Goal: Contribute content: Contribute content

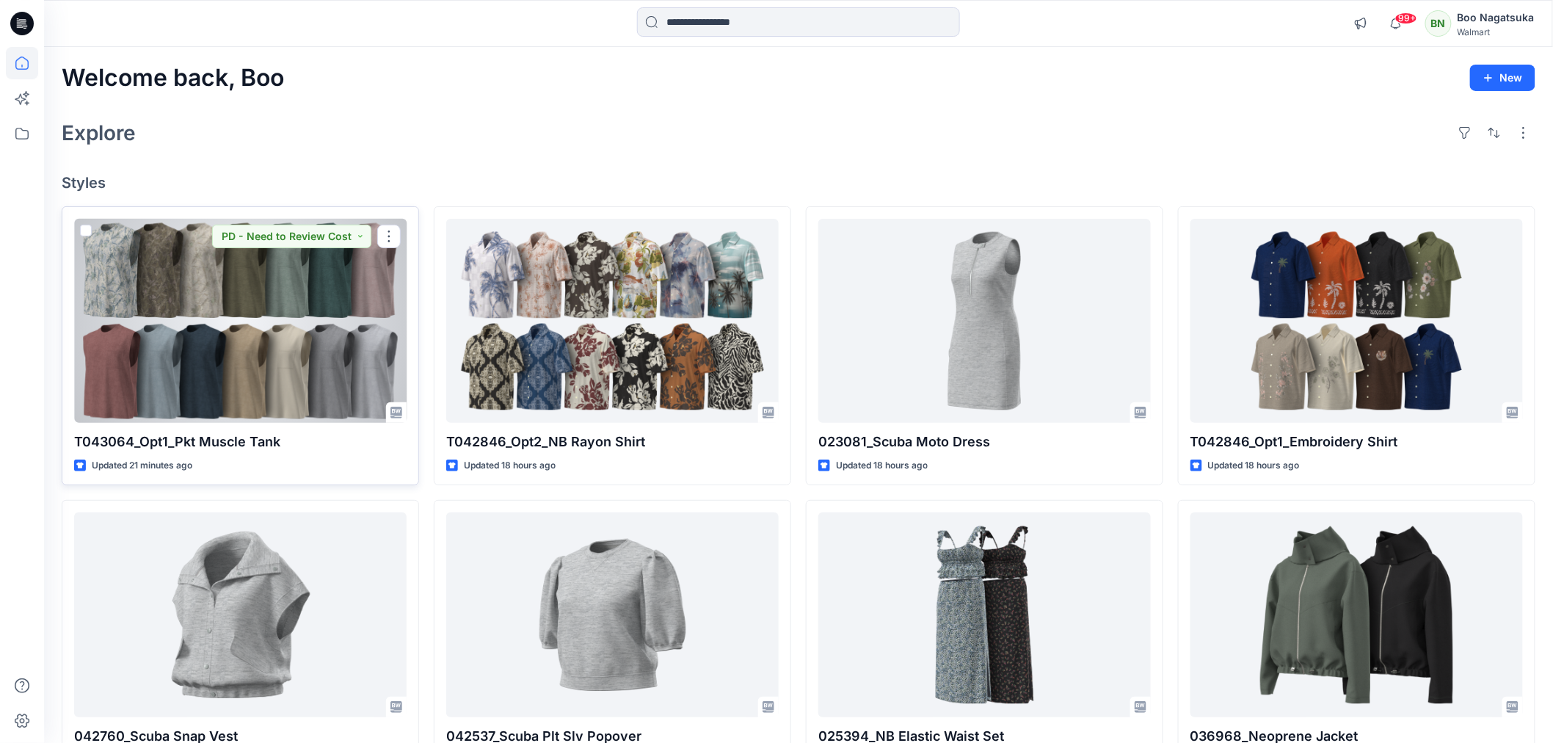
click at [270, 328] on div at bounding box center [240, 321] width 332 height 204
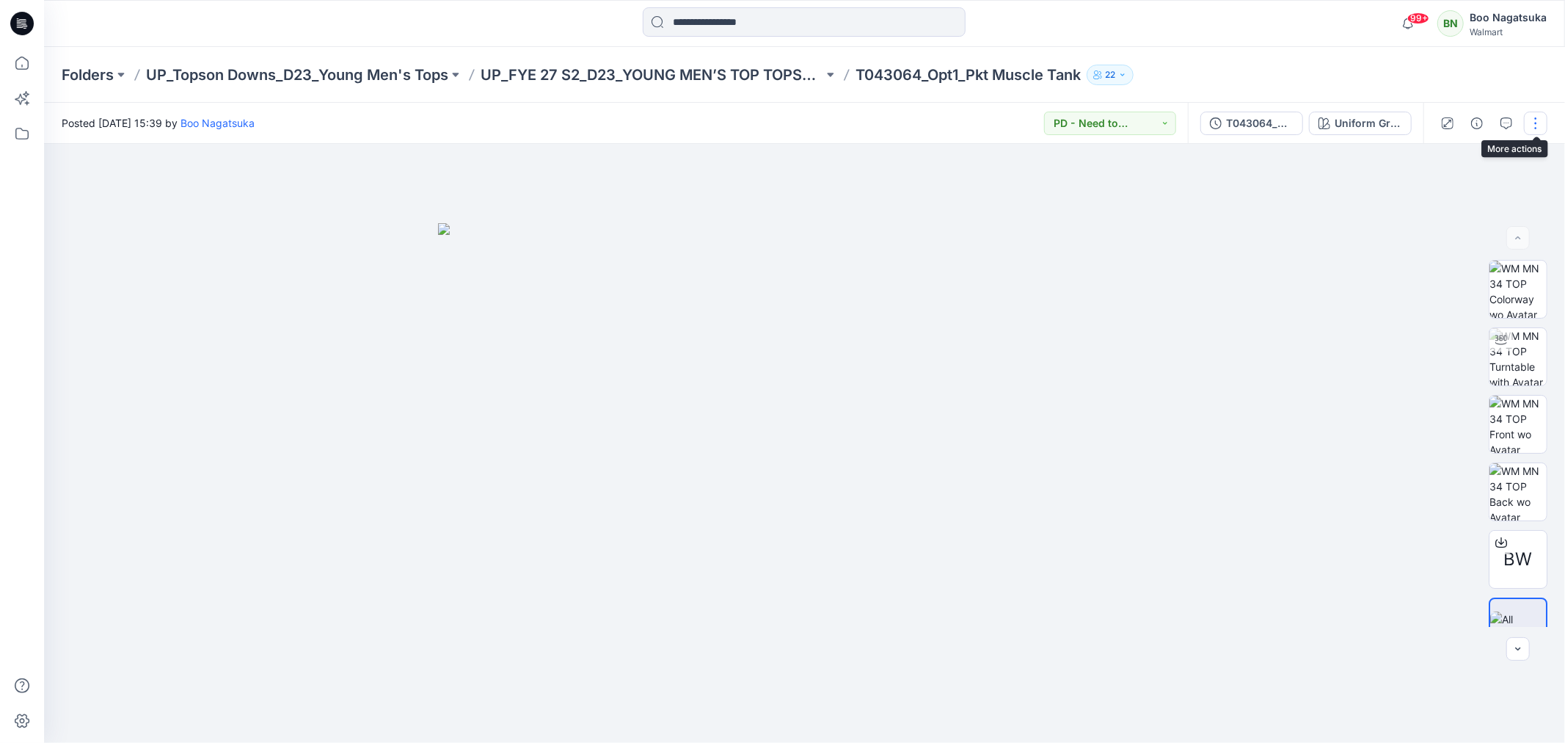
click at [1535, 123] on button "button" at bounding box center [1535, 123] width 23 height 23
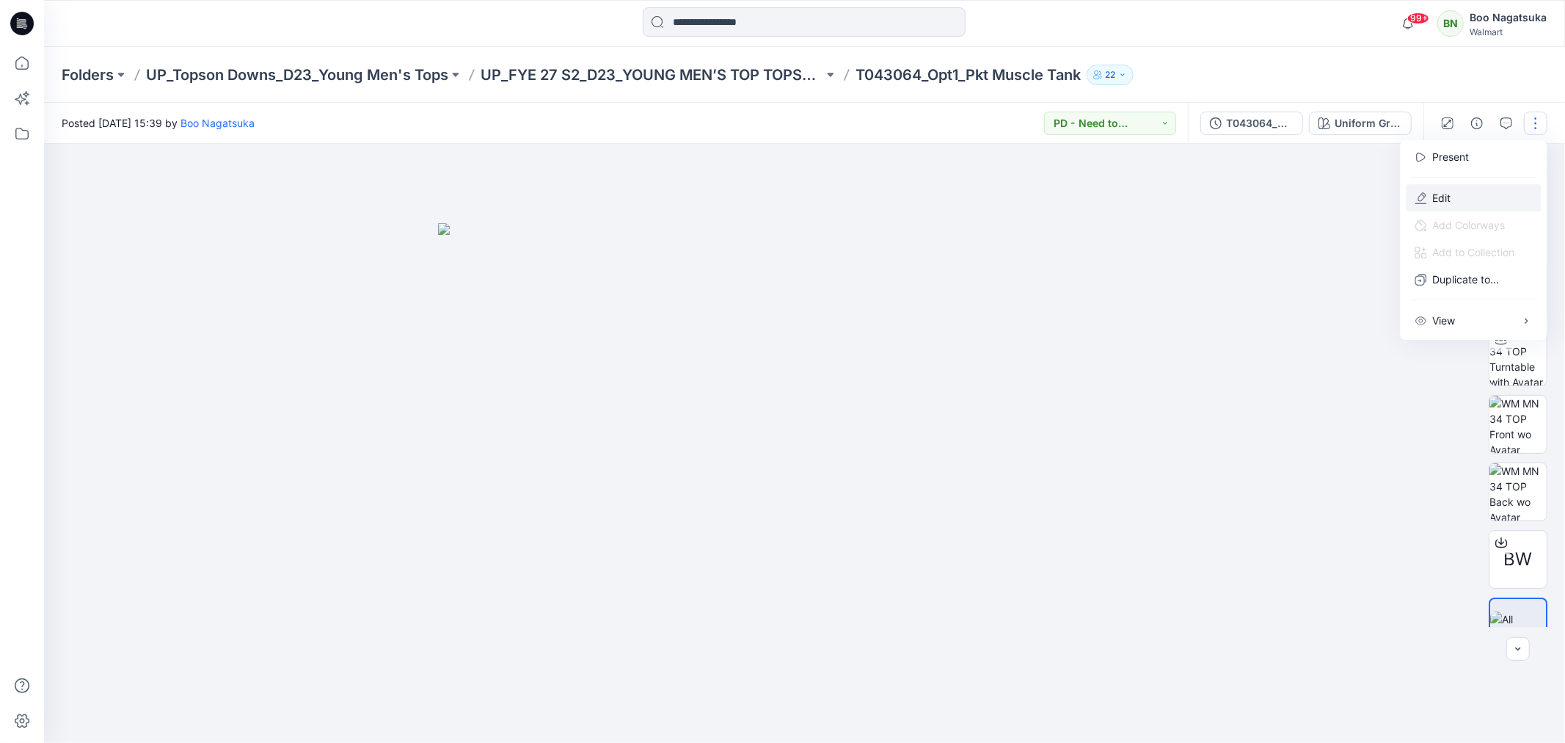
click at [1439, 195] on p "Edit" at bounding box center [1442, 197] width 18 height 15
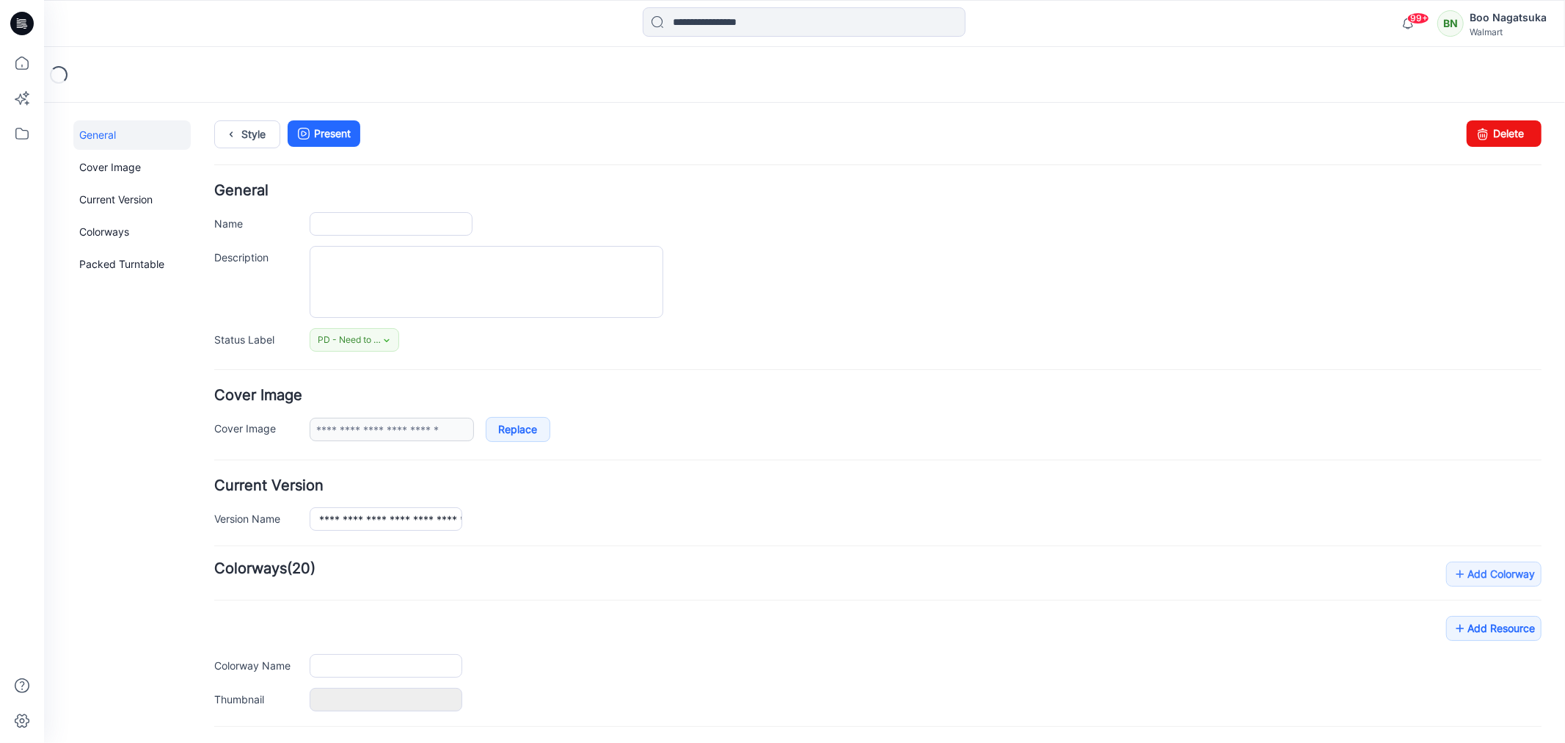
type input "**********"
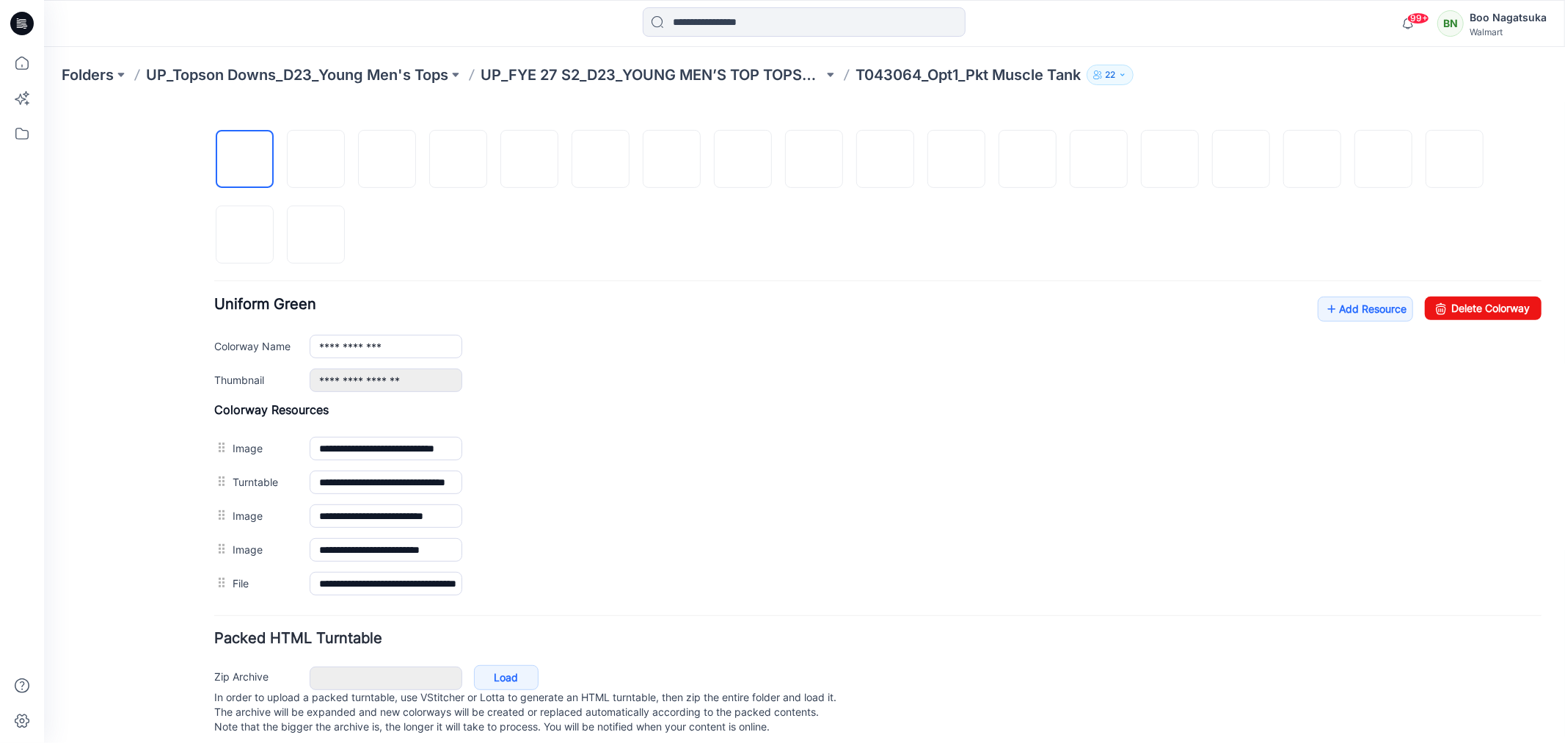
scroll to position [489, 0]
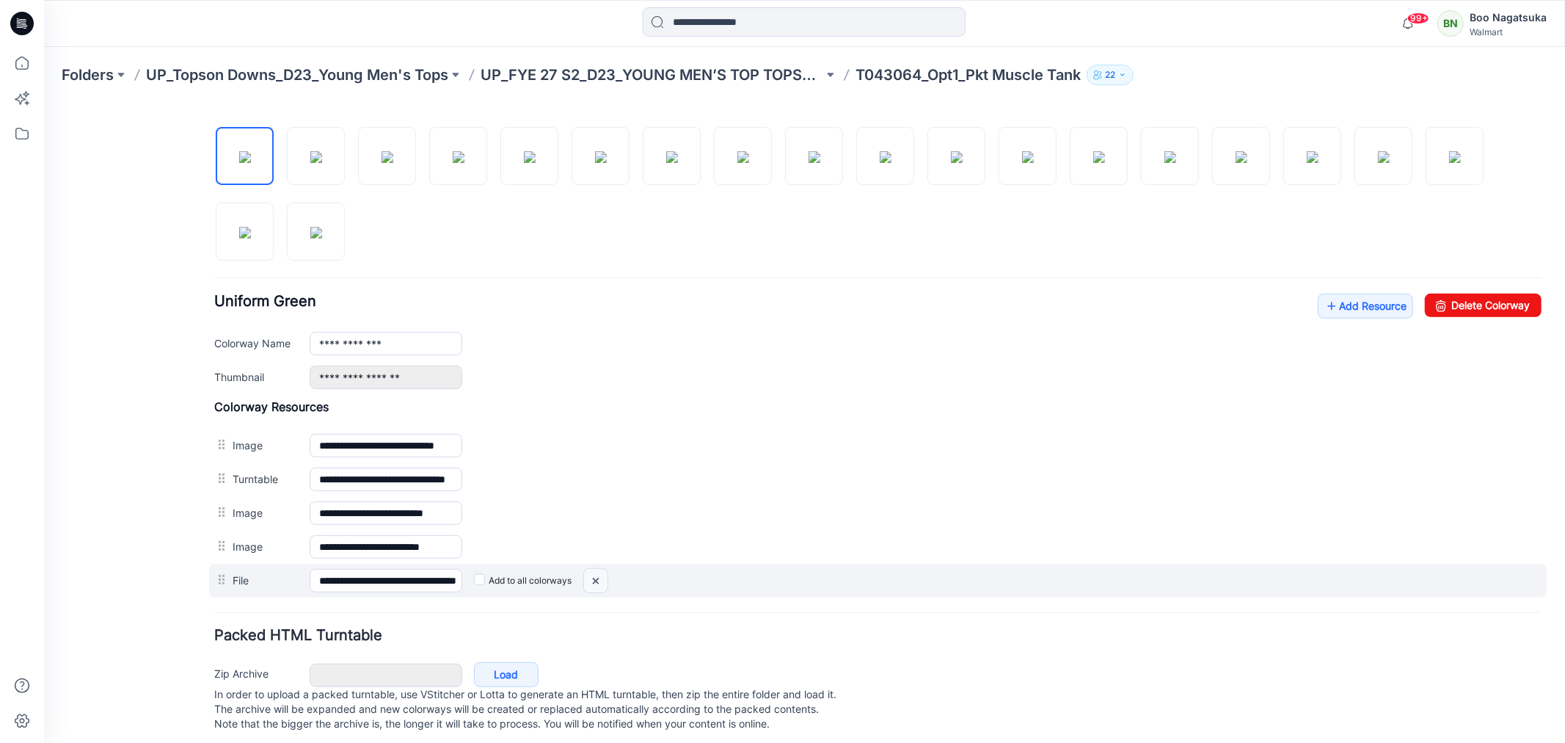
click at [43, 102] on img at bounding box center [43, 102] width 0 height 0
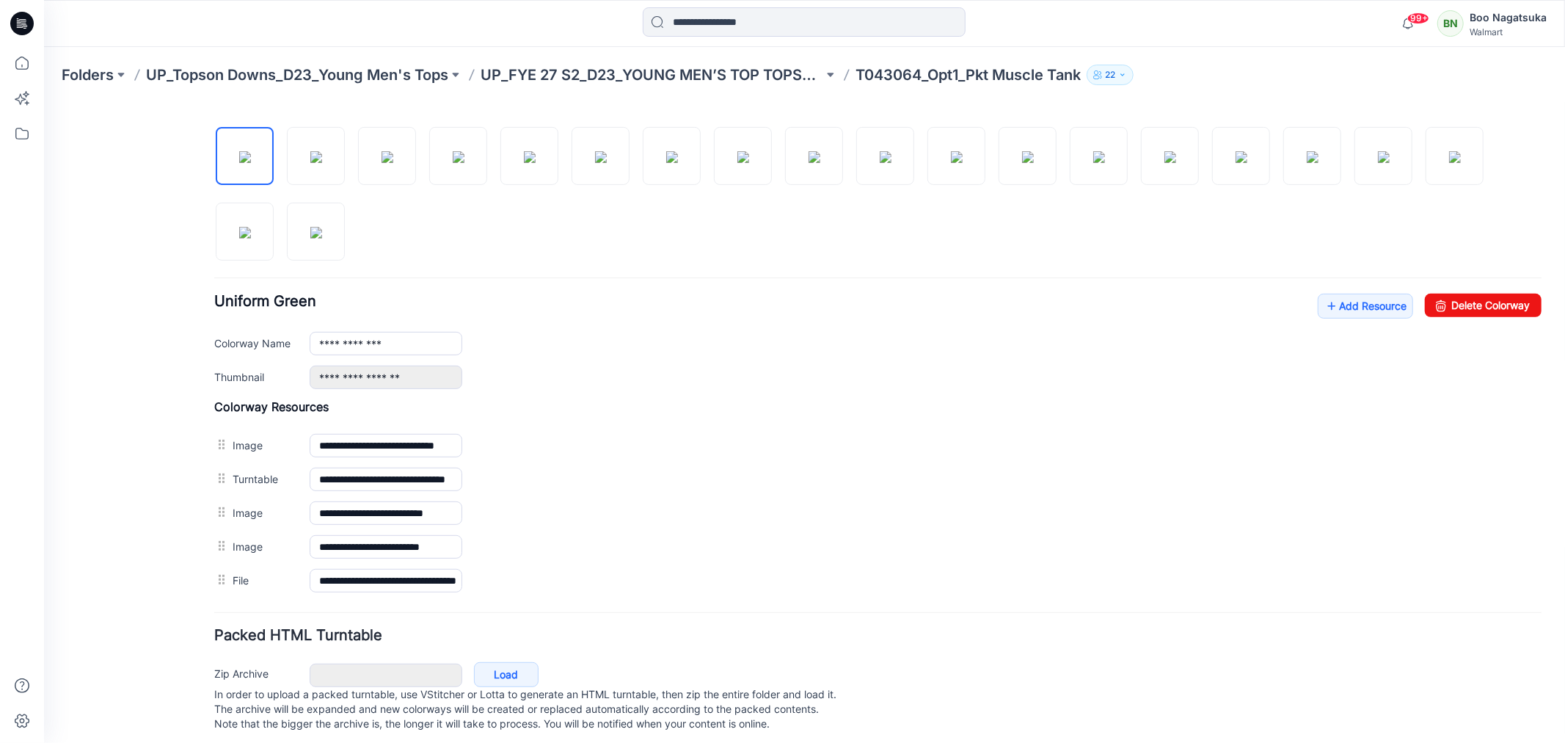
scroll to position [479, 0]
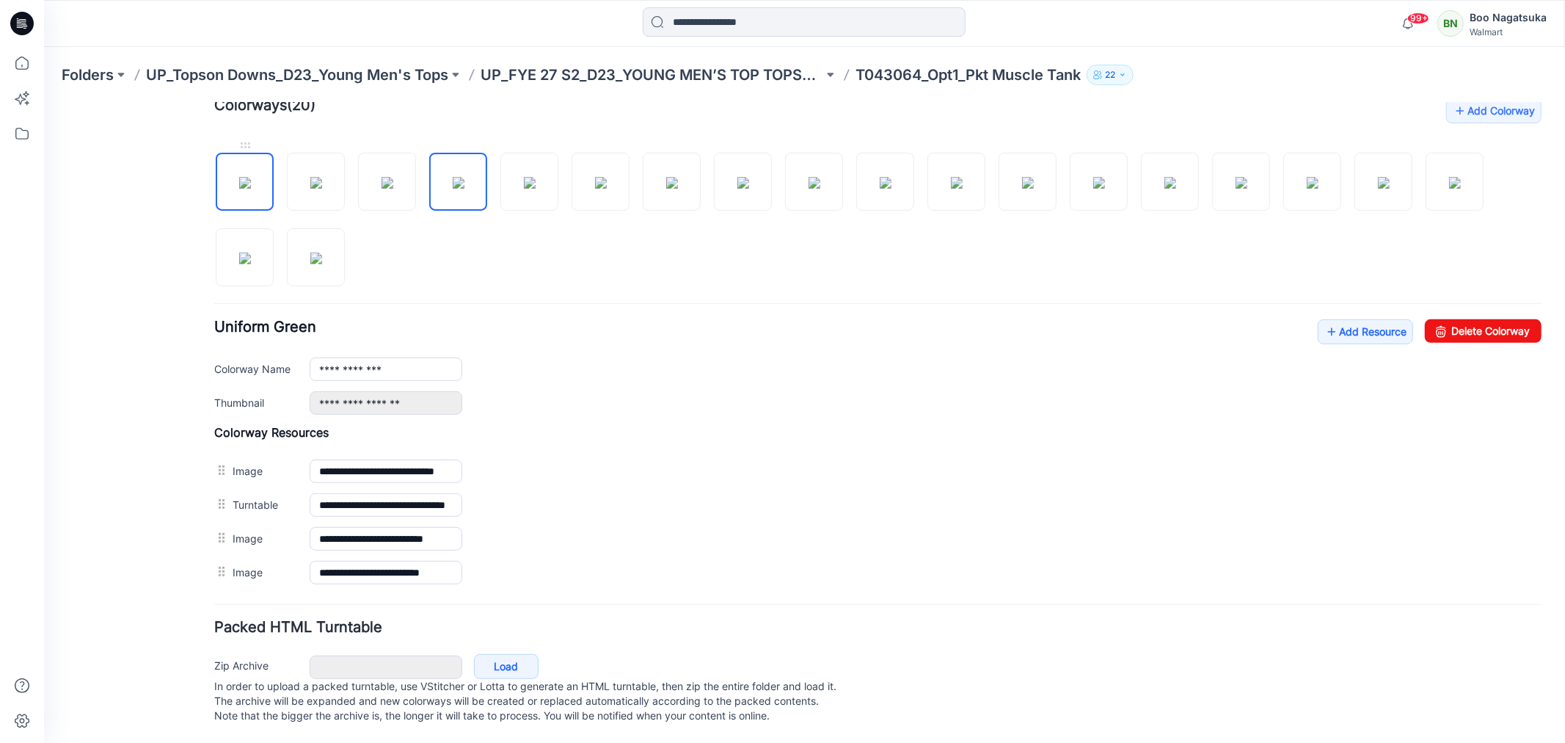
click at [246, 176] on img at bounding box center [245, 182] width 12 height 12
click at [320, 176] on img at bounding box center [316, 182] width 12 height 12
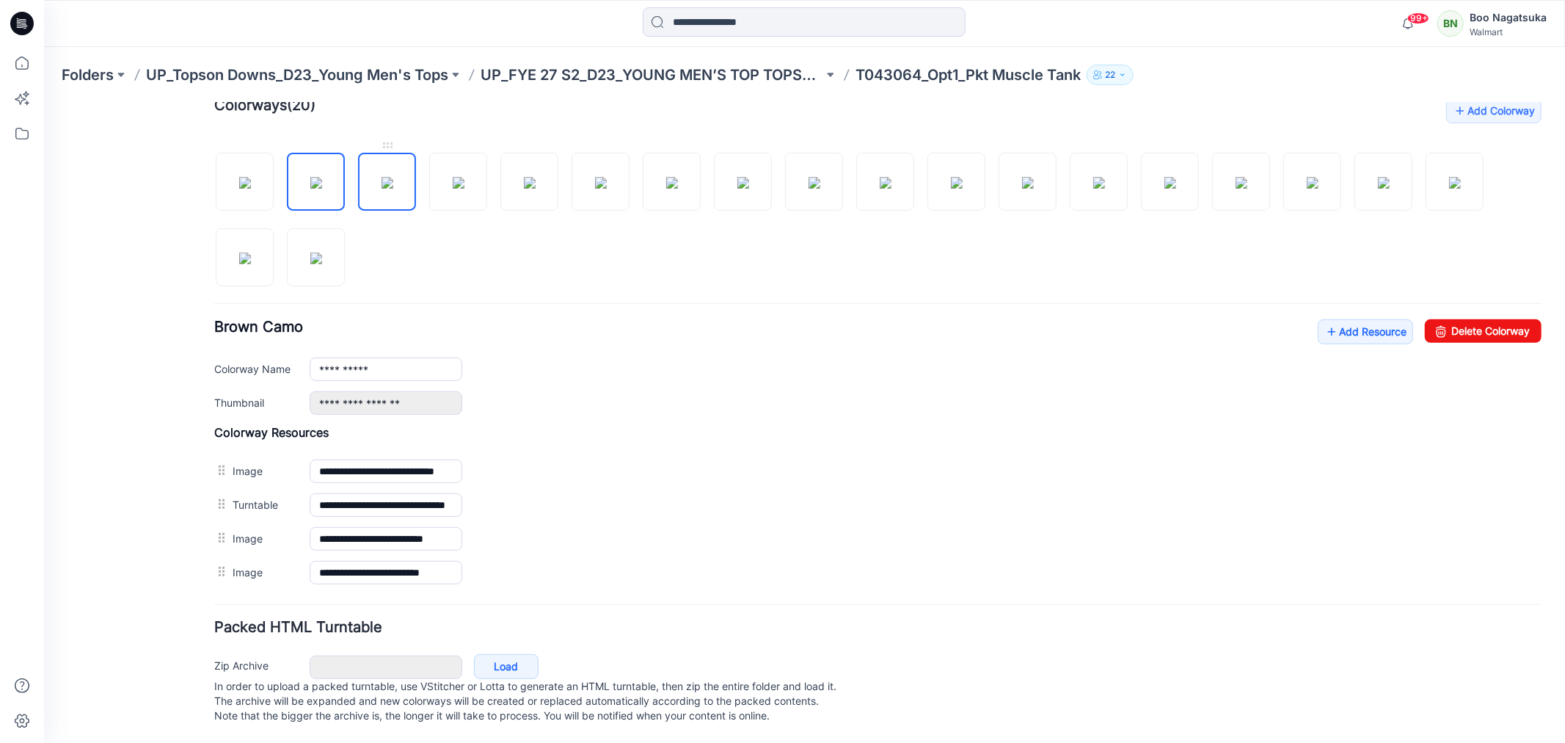
click at [381, 176] on img at bounding box center [387, 182] width 12 height 12
click at [156, 601] on div "General Cover Image Current Version Colorways Packed Turntable" at bounding box center [131, 199] width 117 height 1085
click at [310, 176] on img at bounding box center [316, 182] width 12 height 12
click at [244, 176] on img at bounding box center [245, 182] width 12 height 12
type input "*********"
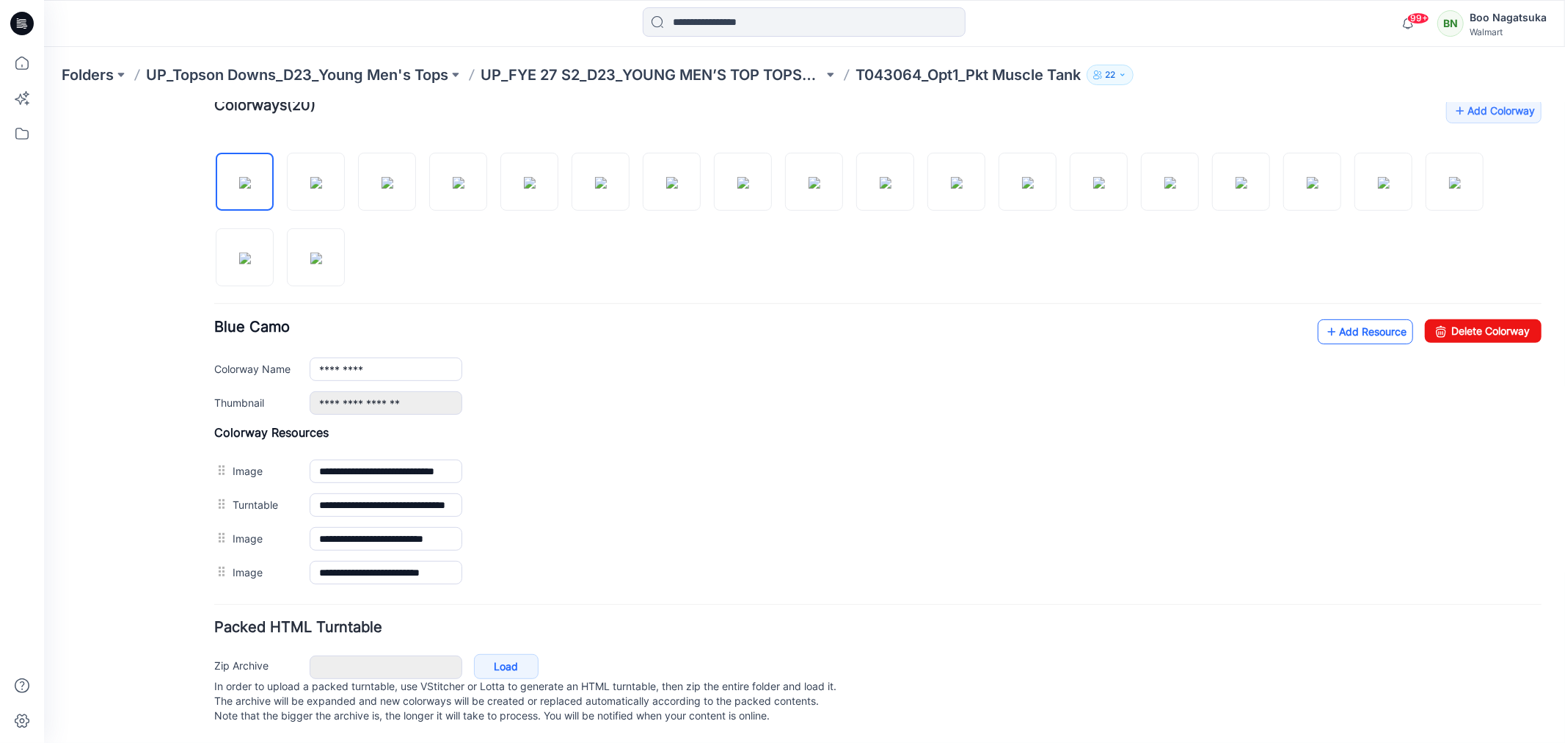
click at [1350, 319] on link "Add Resource" at bounding box center [1364, 331] width 95 height 25
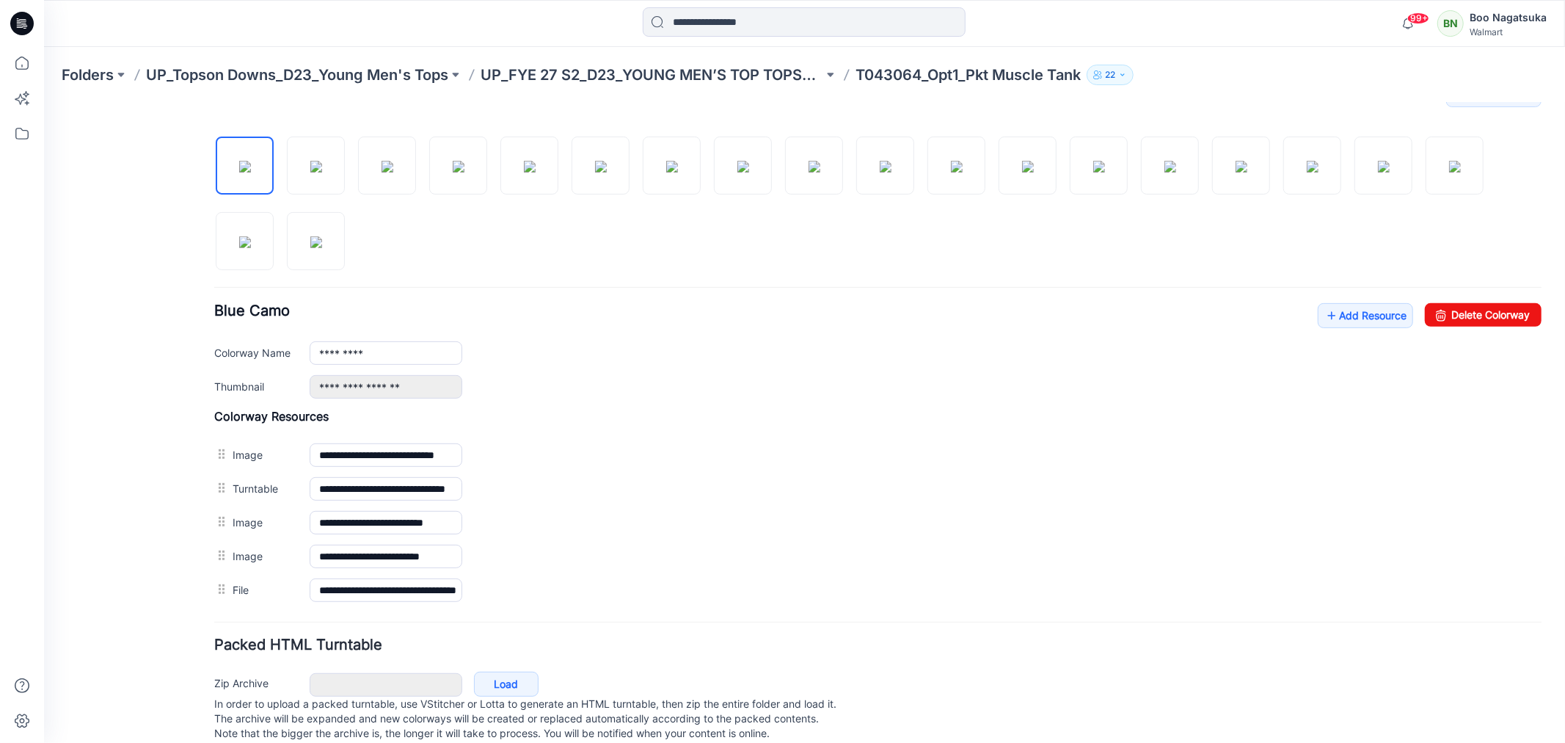
click at [103, 557] on div "General Cover Image Current Version Colorways Packed Turntable" at bounding box center [131, 199] width 117 height 1119
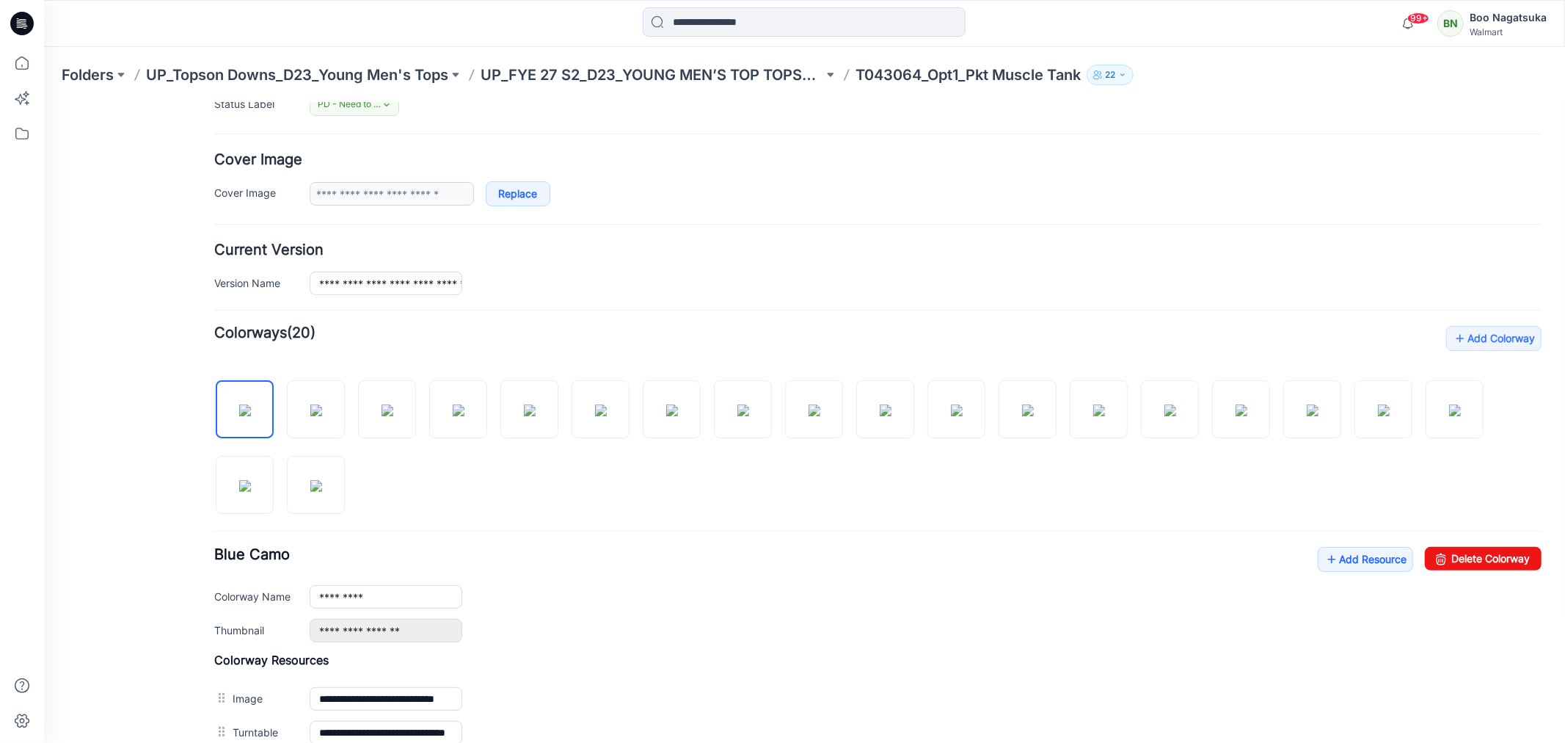
scroll to position [0, 0]
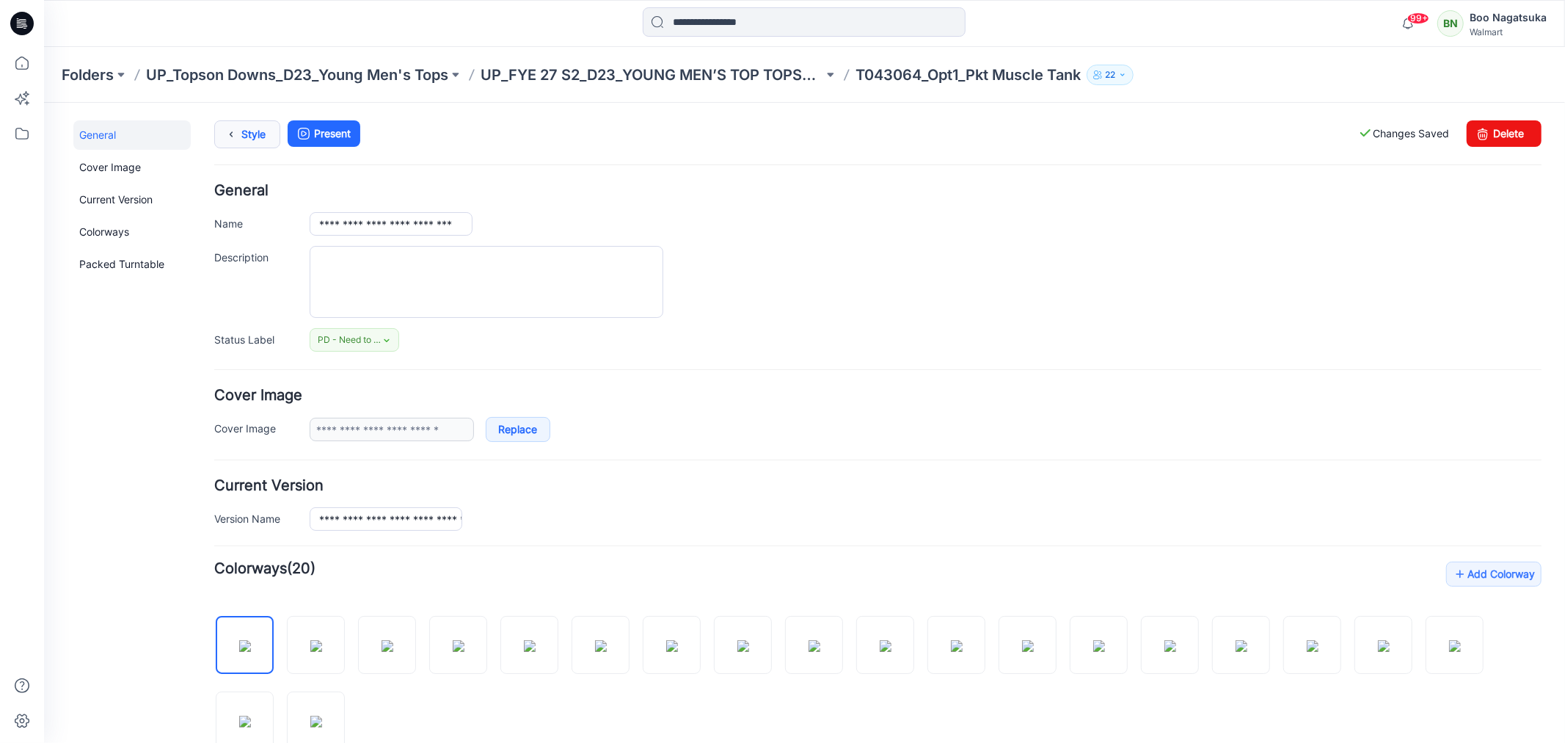
click at [239, 134] on icon at bounding box center [230, 133] width 21 height 26
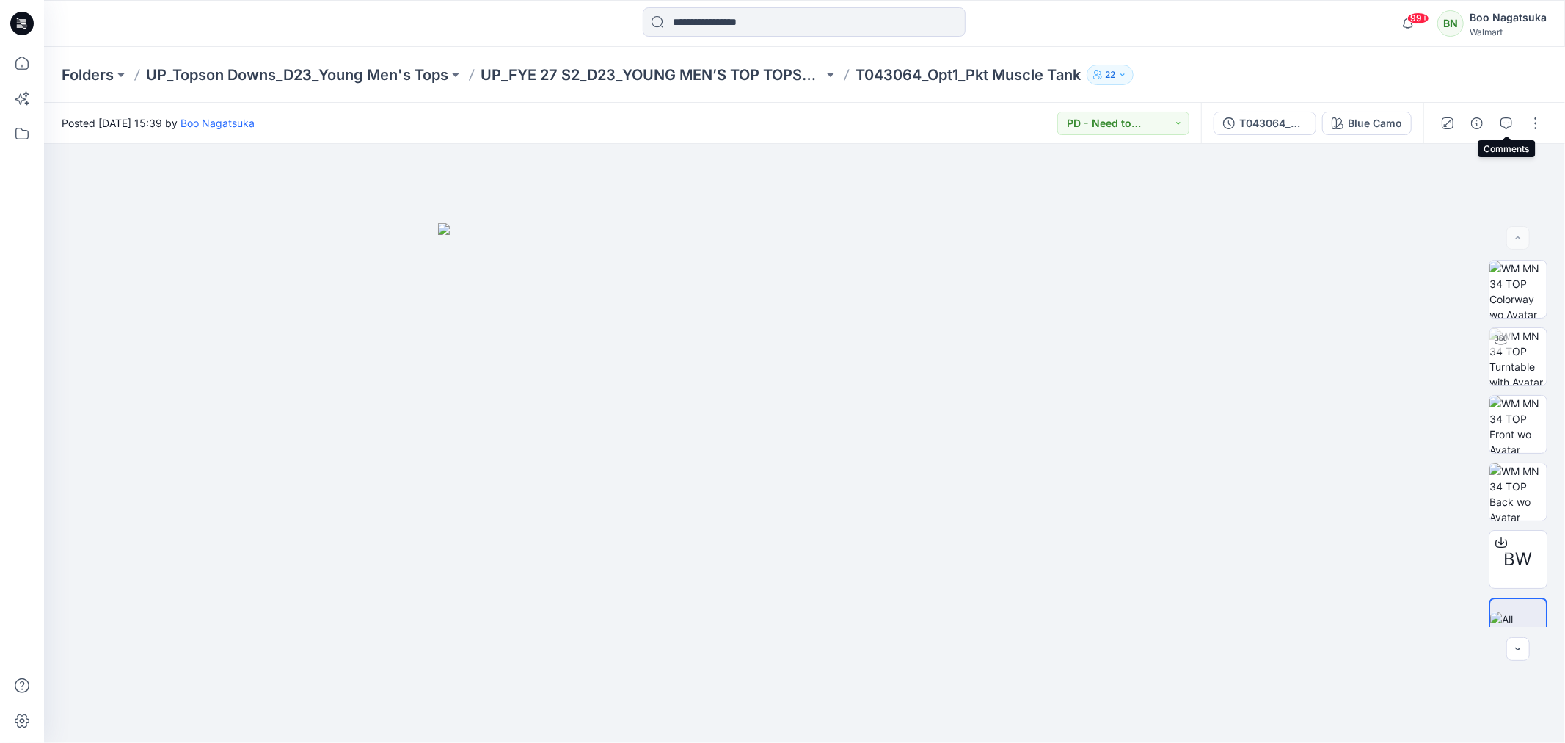
click at [1507, 119] on icon "button" at bounding box center [1507, 123] width 12 height 12
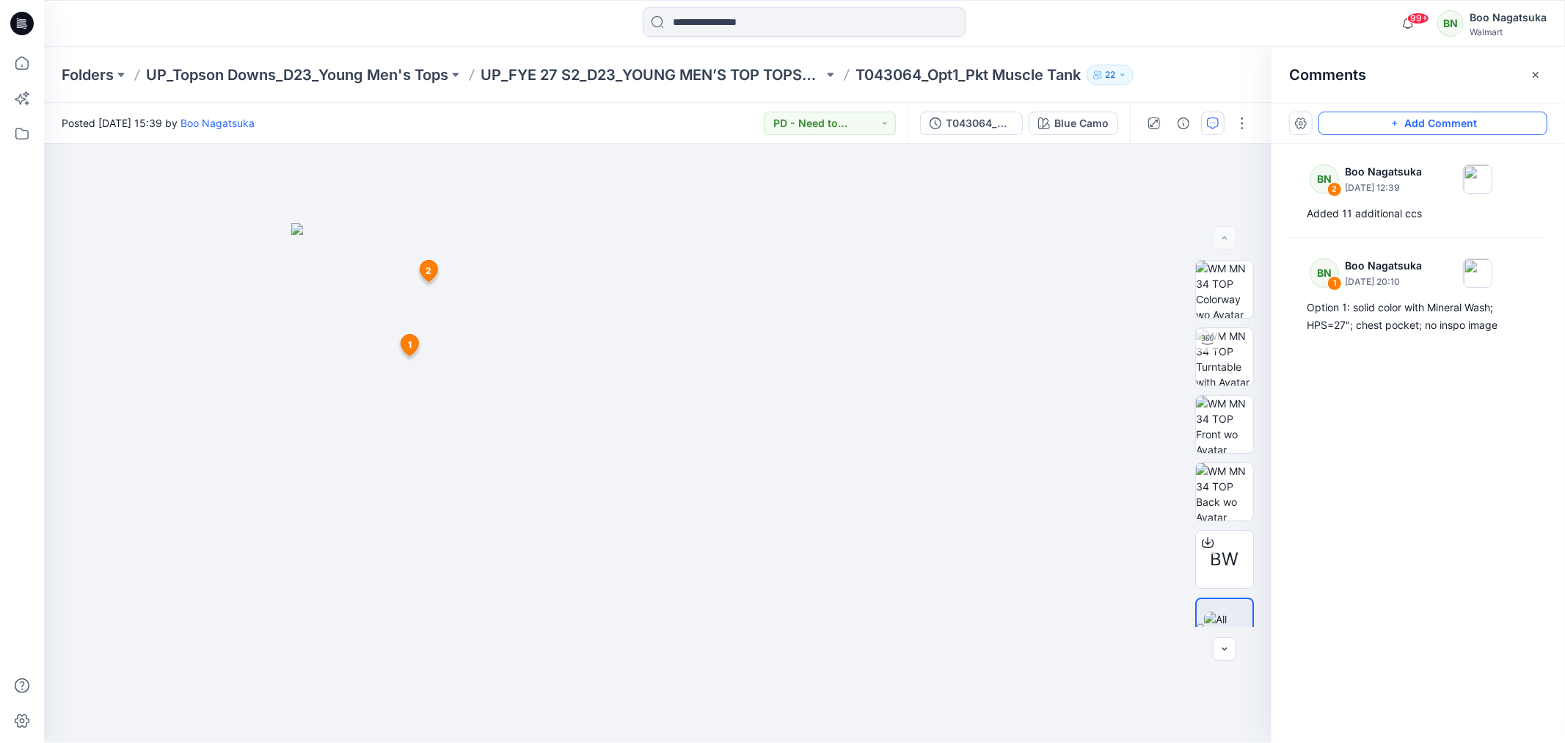
click at [1458, 120] on button "Add Comment" at bounding box center [1433, 123] width 229 height 23
click at [401, 276] on div "3 1 BN Boo Nagatsuka July 29, 2025 20:10 Option 1: solid color with Mineral Was…" at bounding box center [658, 443] width 1228 height 599
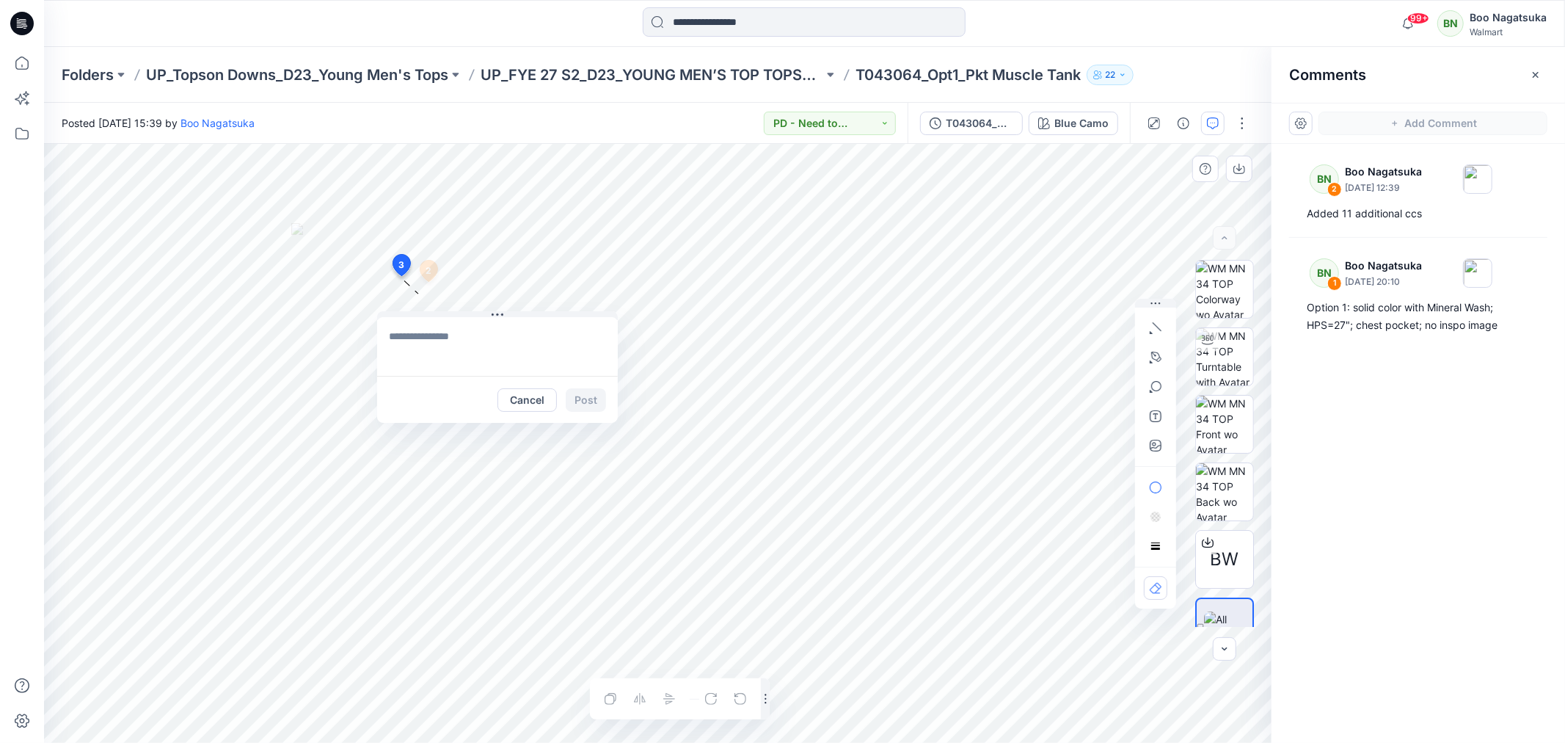
click at [482, 341] on textarea at bounding box center [497, 346] width 241 height 59
type textarea "**********"
click at [583, 396] on button "Post" at bounding box center [586, 399] width 40 height 23
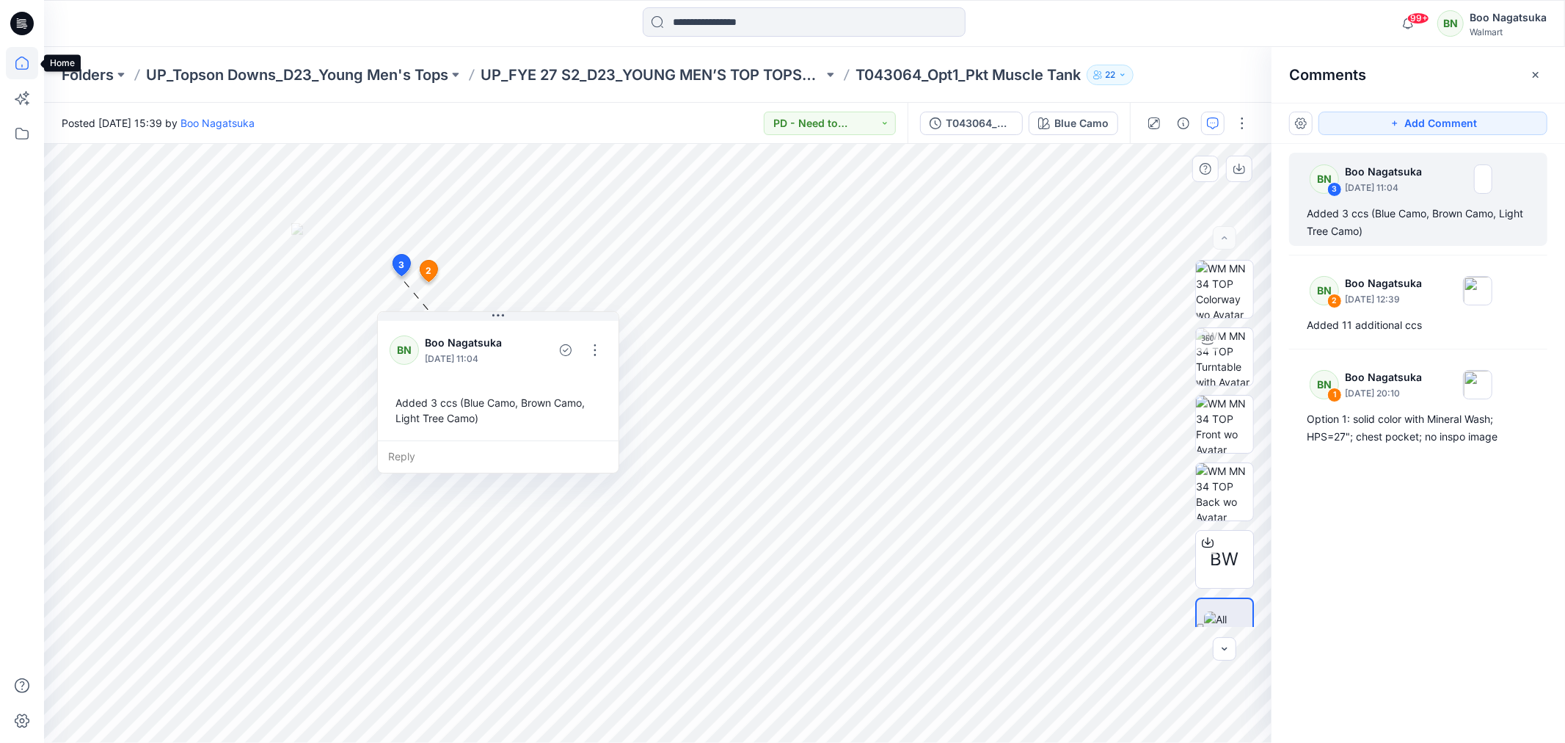
drag, startPoint x: 22, startPoint y: 61, endPoint x: 37, endPoint y: 75, distance: 20.2
click at [24, 60] on icon at bounding box center [22, 63] width 32 height 32
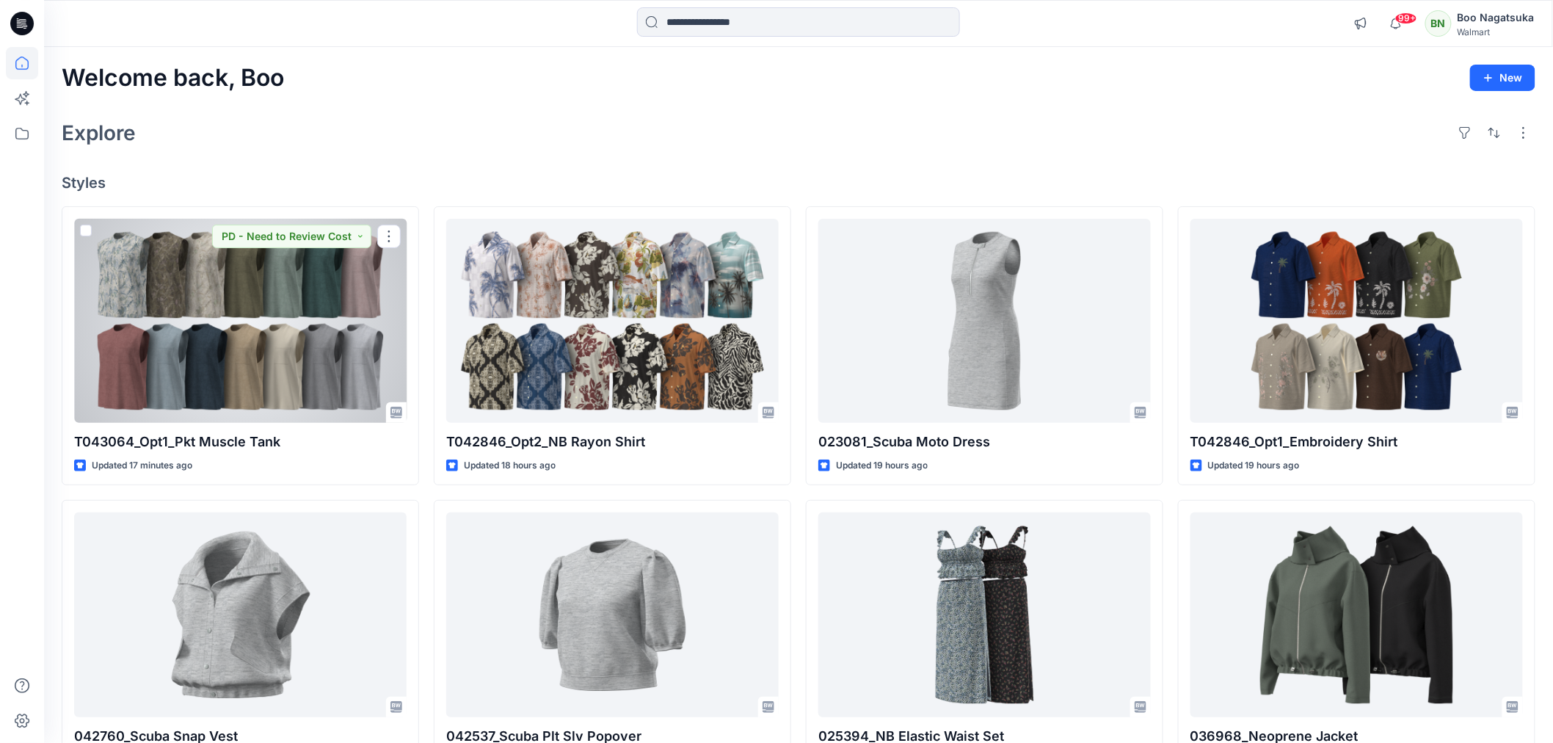
click at [334, 368] on div at bounding box center [240, 321] width 332 height 204
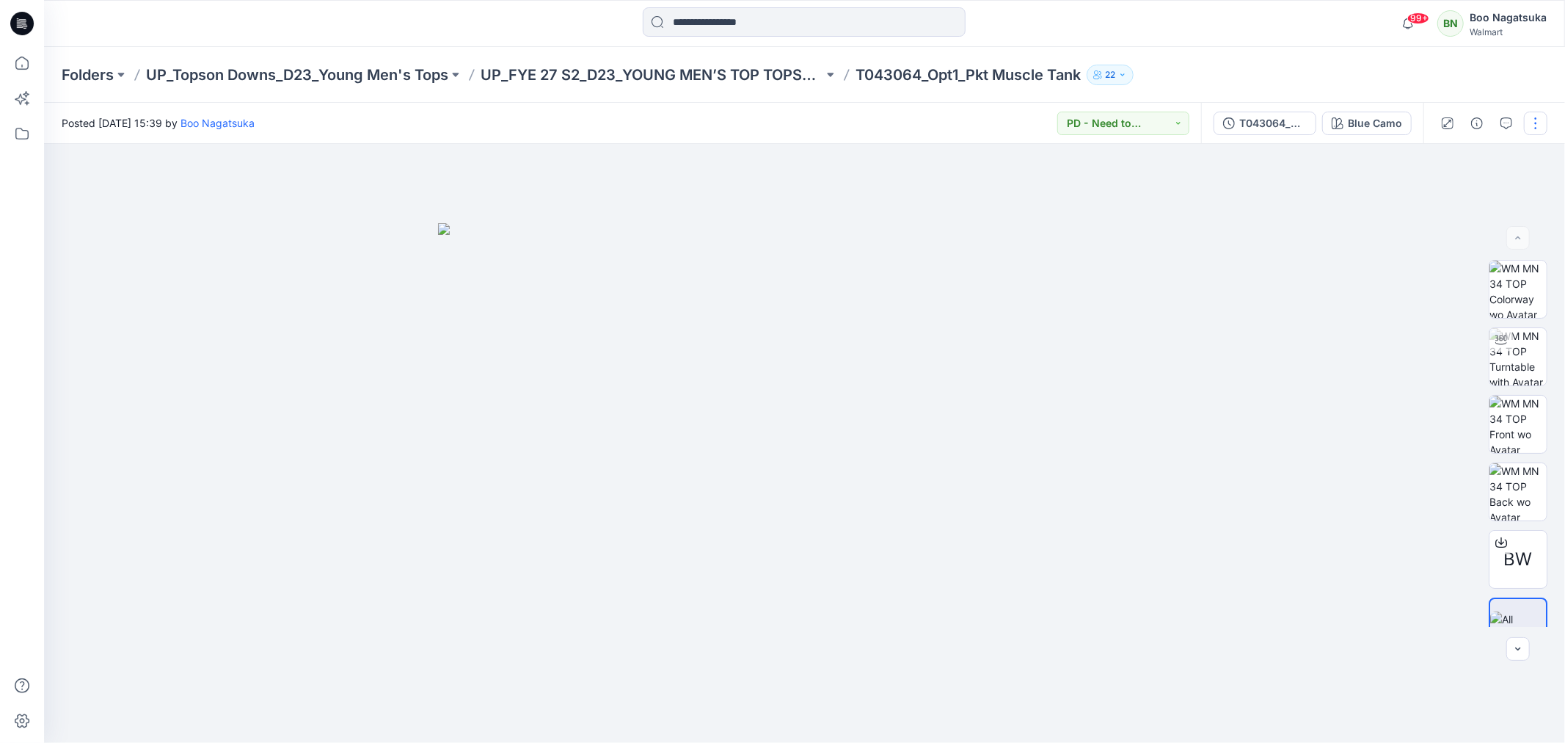
click at [1538, 119] on button "button" at bounding box center [1535, 123] width 23 height 23
click at [1442, 193] on p "Edit" at bounding box center [1442, 197] width 18 height 15
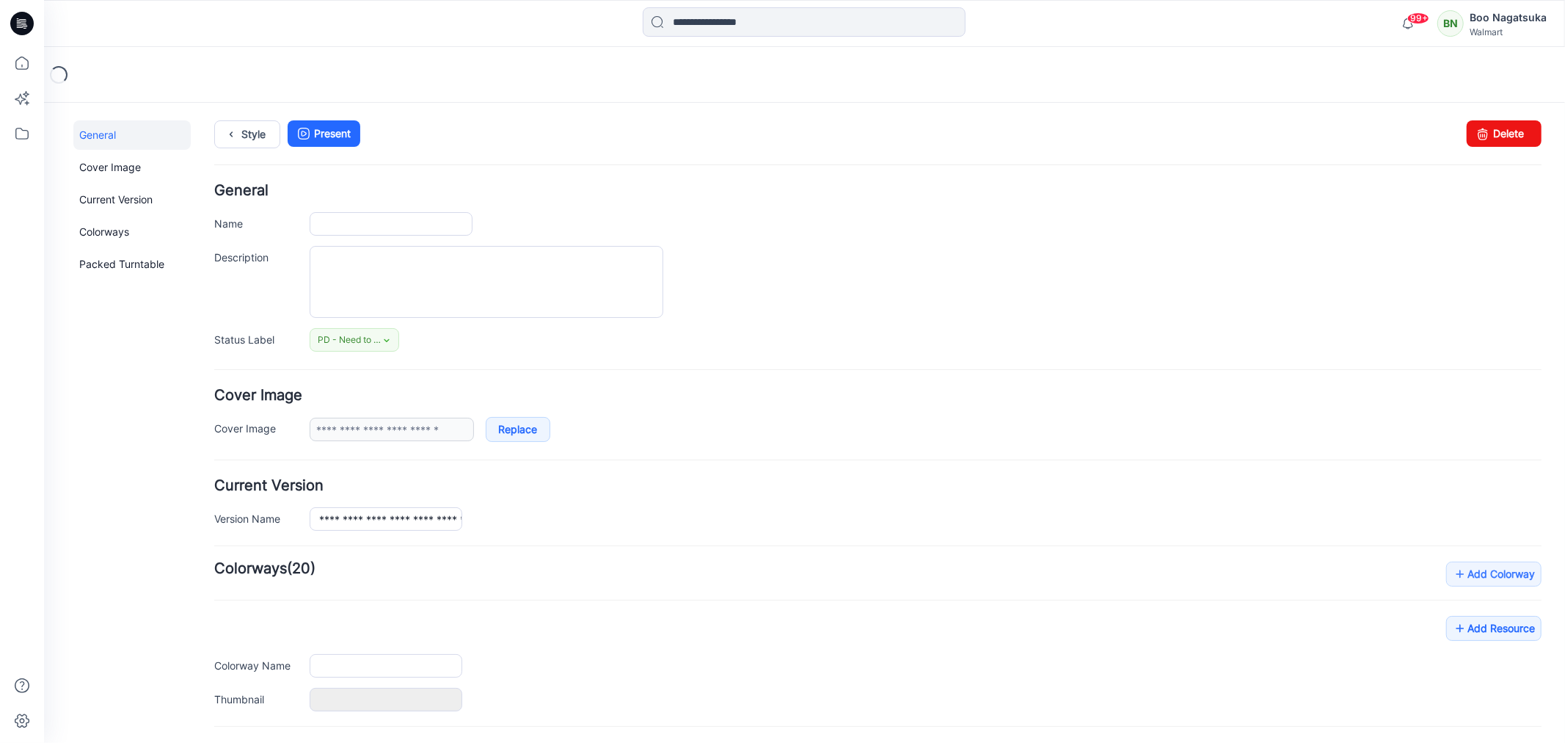
type input "**********"
type input "*********"
type input "**********"
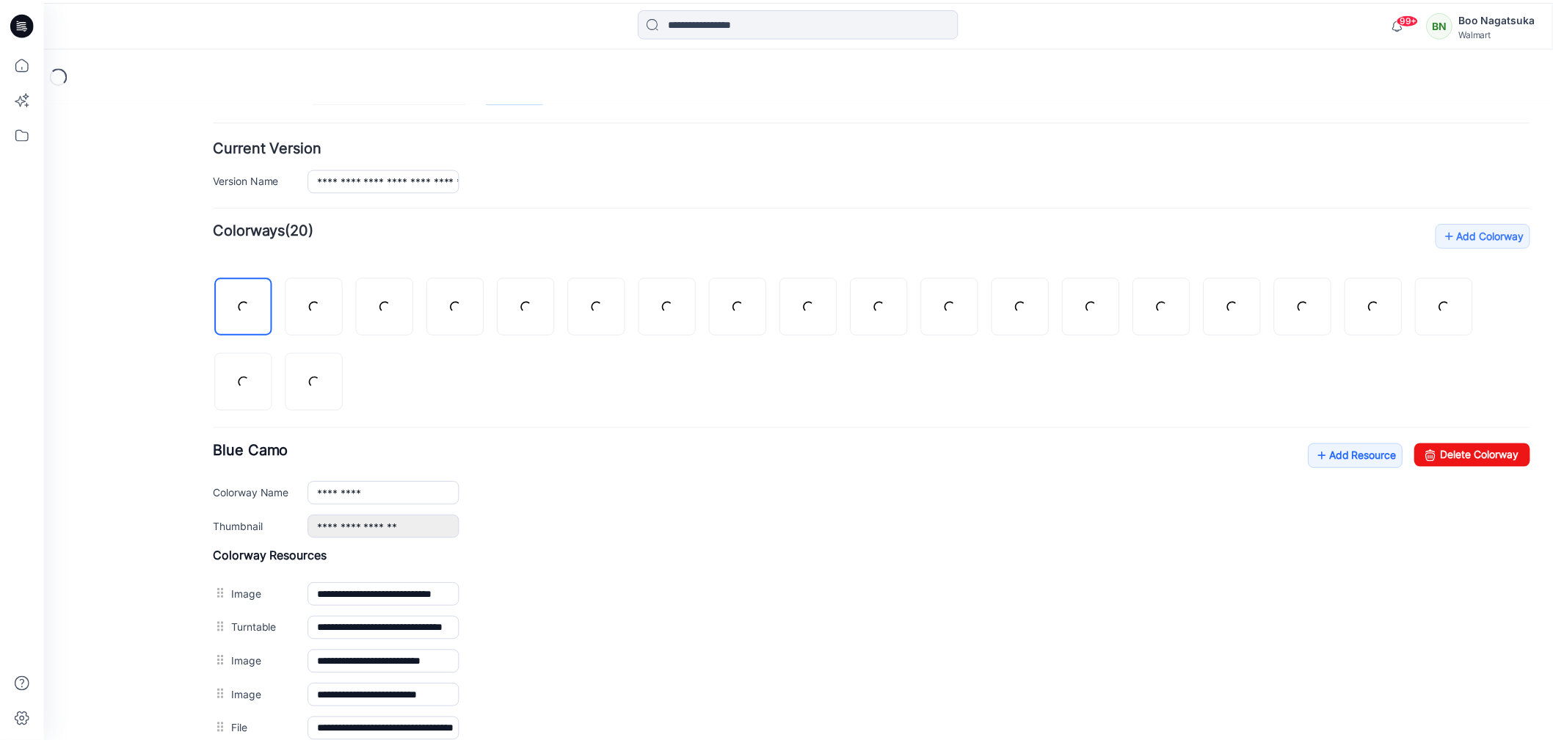
scroll to position [514, 0]
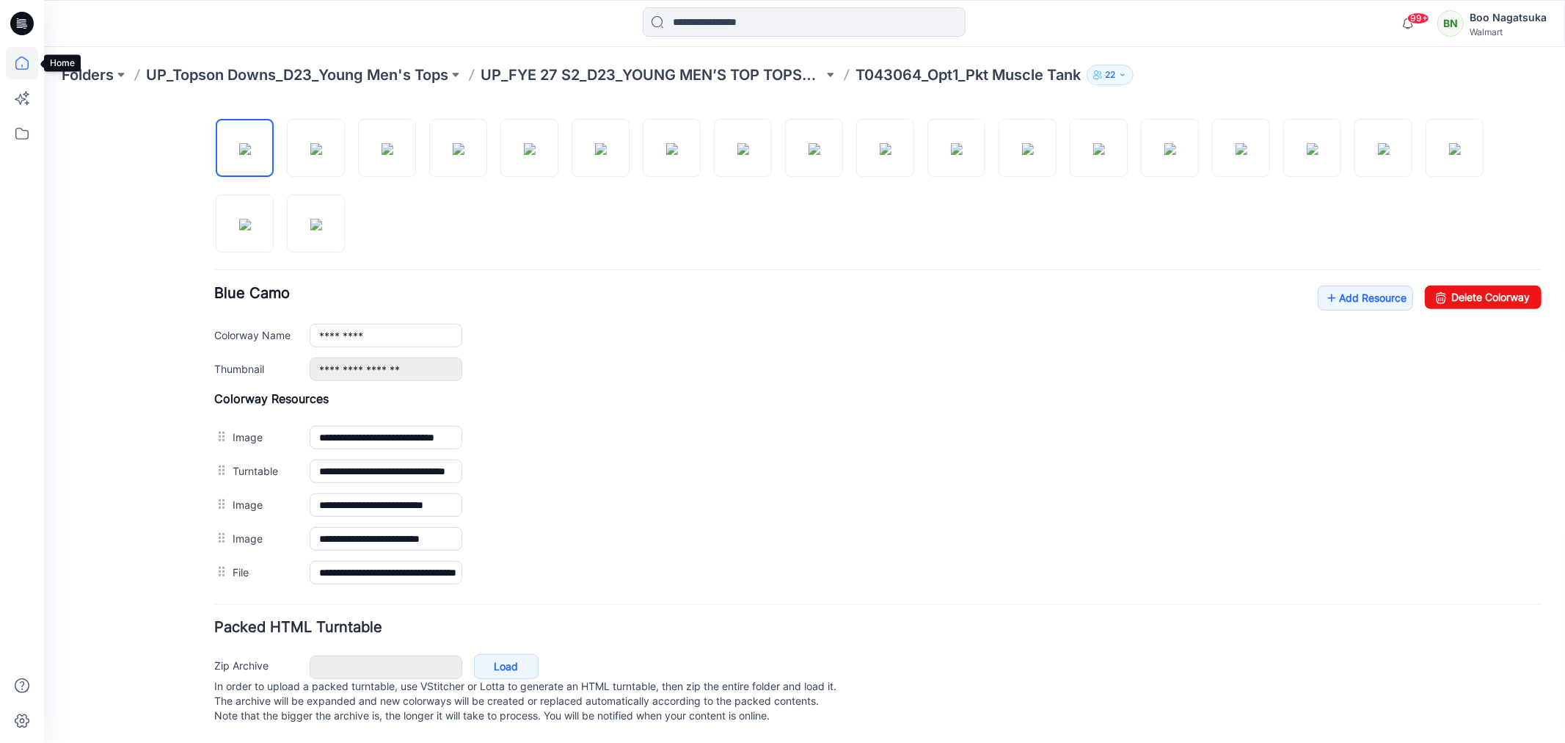
click at [23, 61] on icon at bounding box center [22, 63] width 32 height 32
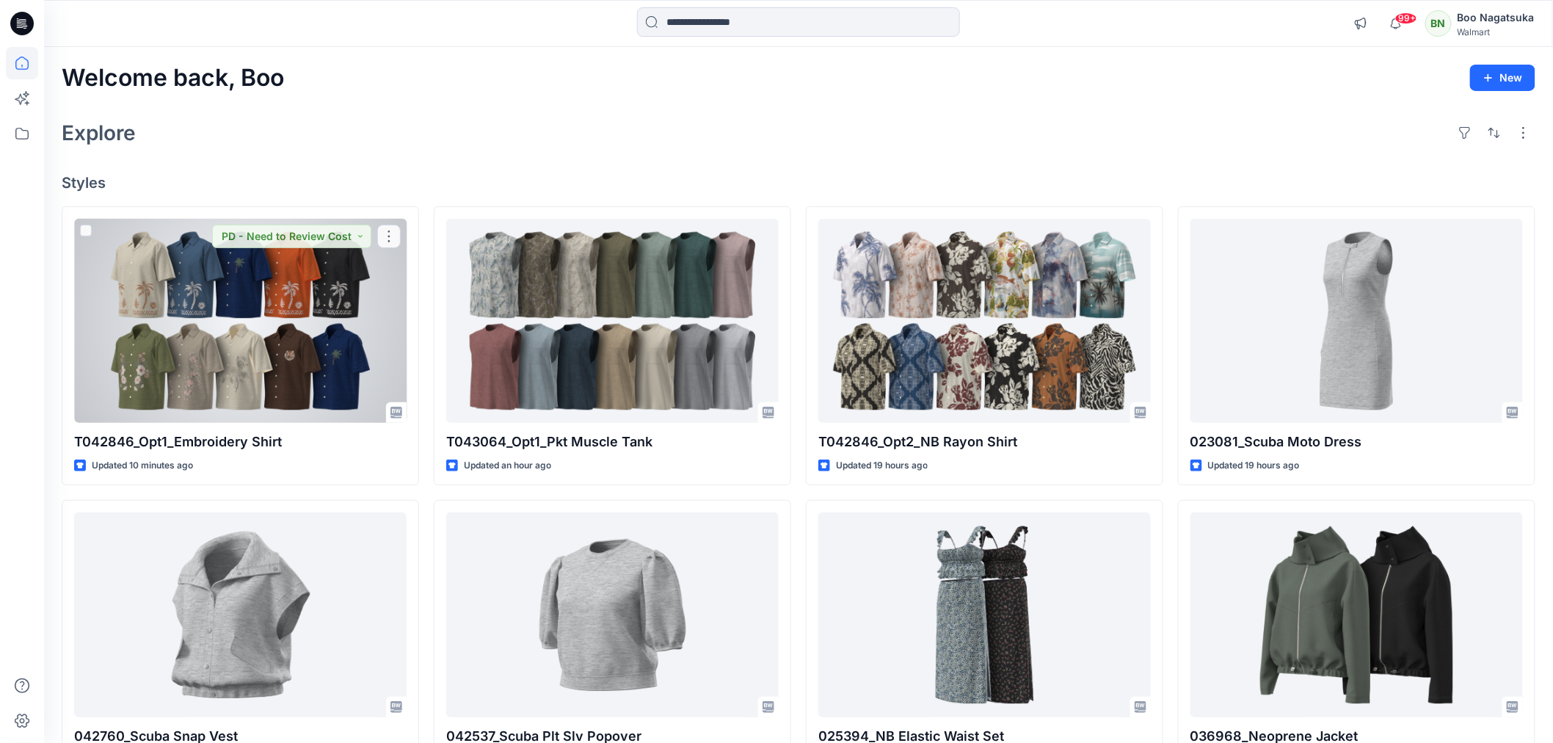
click at [330, 339] on div at bounding box center [240, 321] width 332 height 204
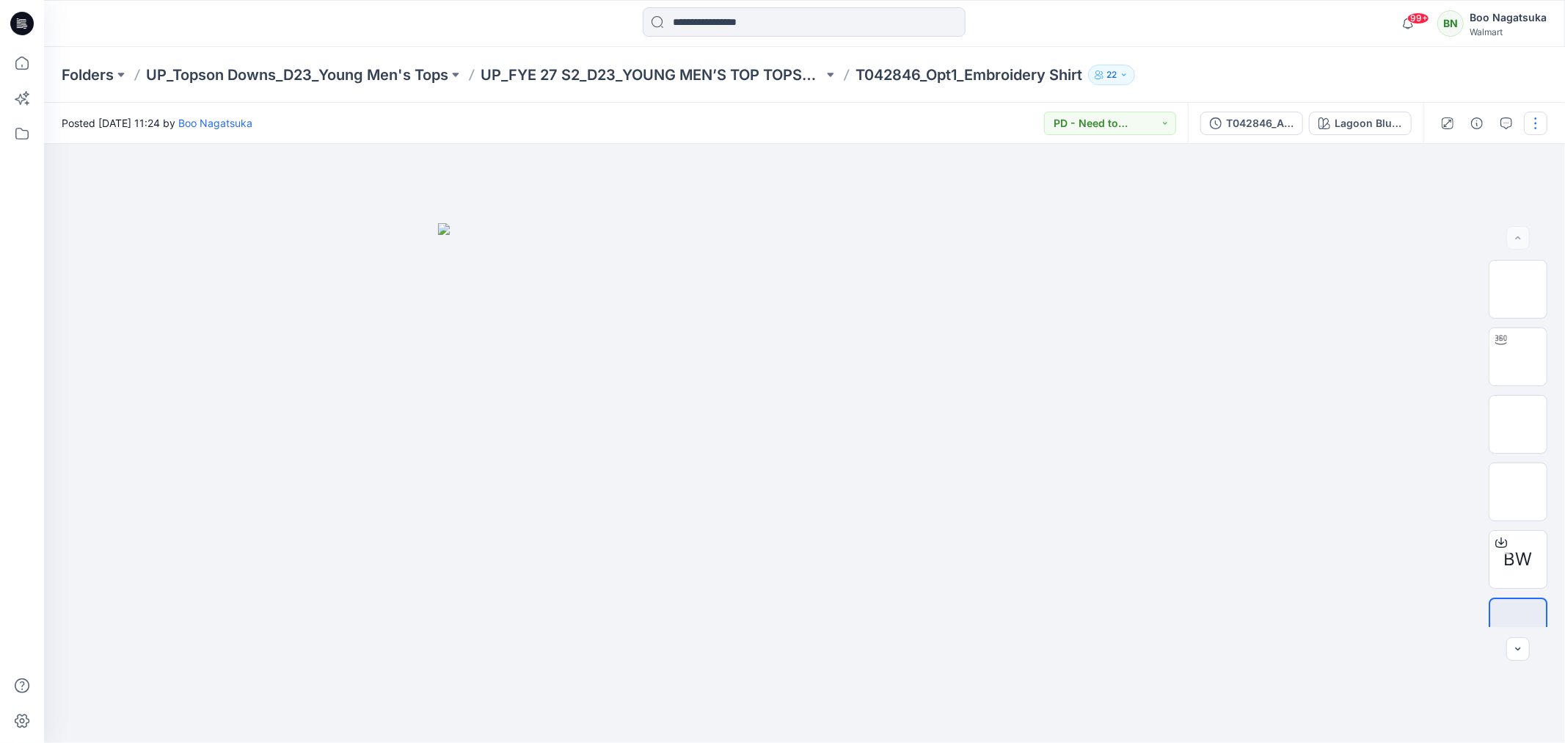
click at [1532, 120] on button "button" at bounding box center [1535, 123] width 23 height 23
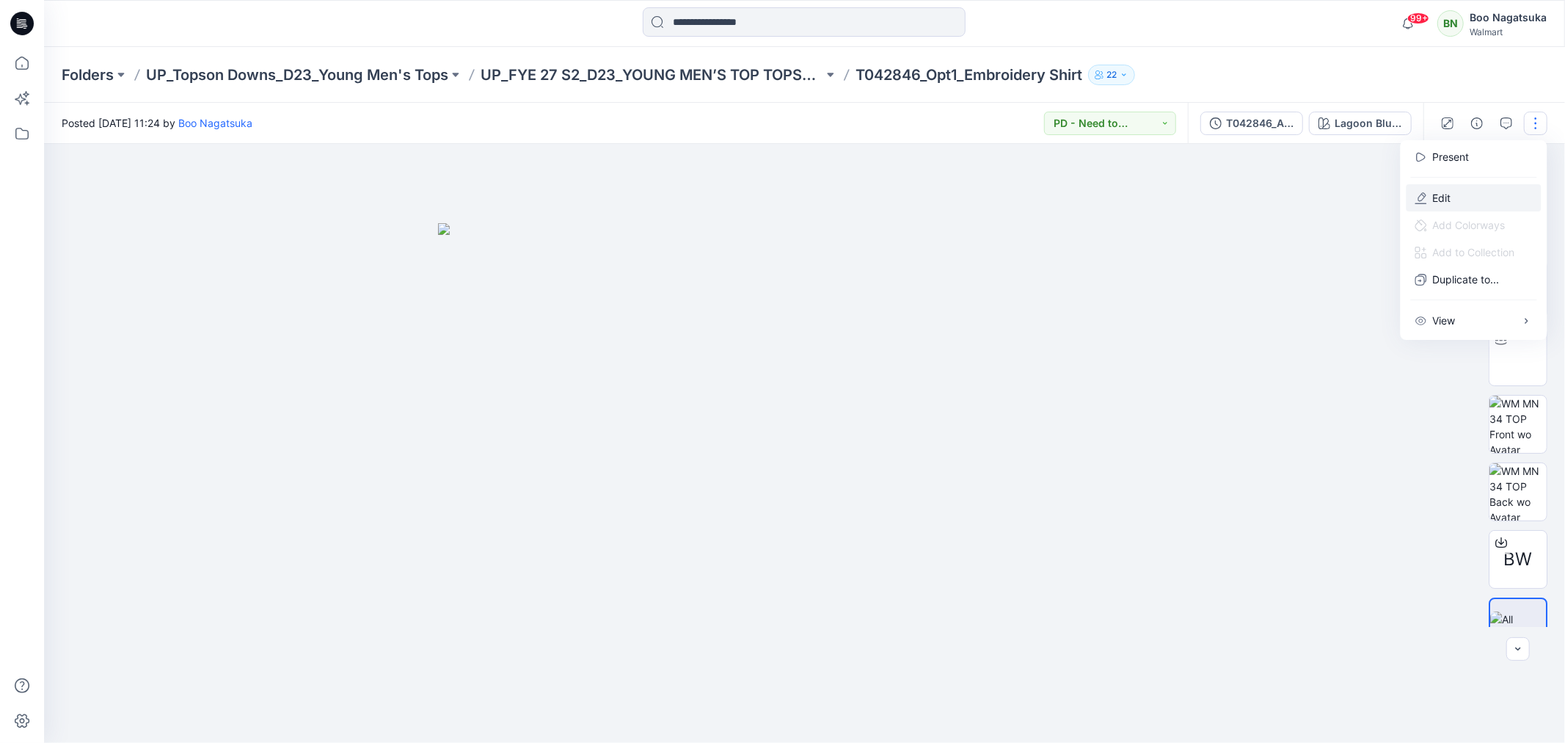
click at [1441, 197] on p "Edit" at bounding box center [1442, 197] width 18 height 15
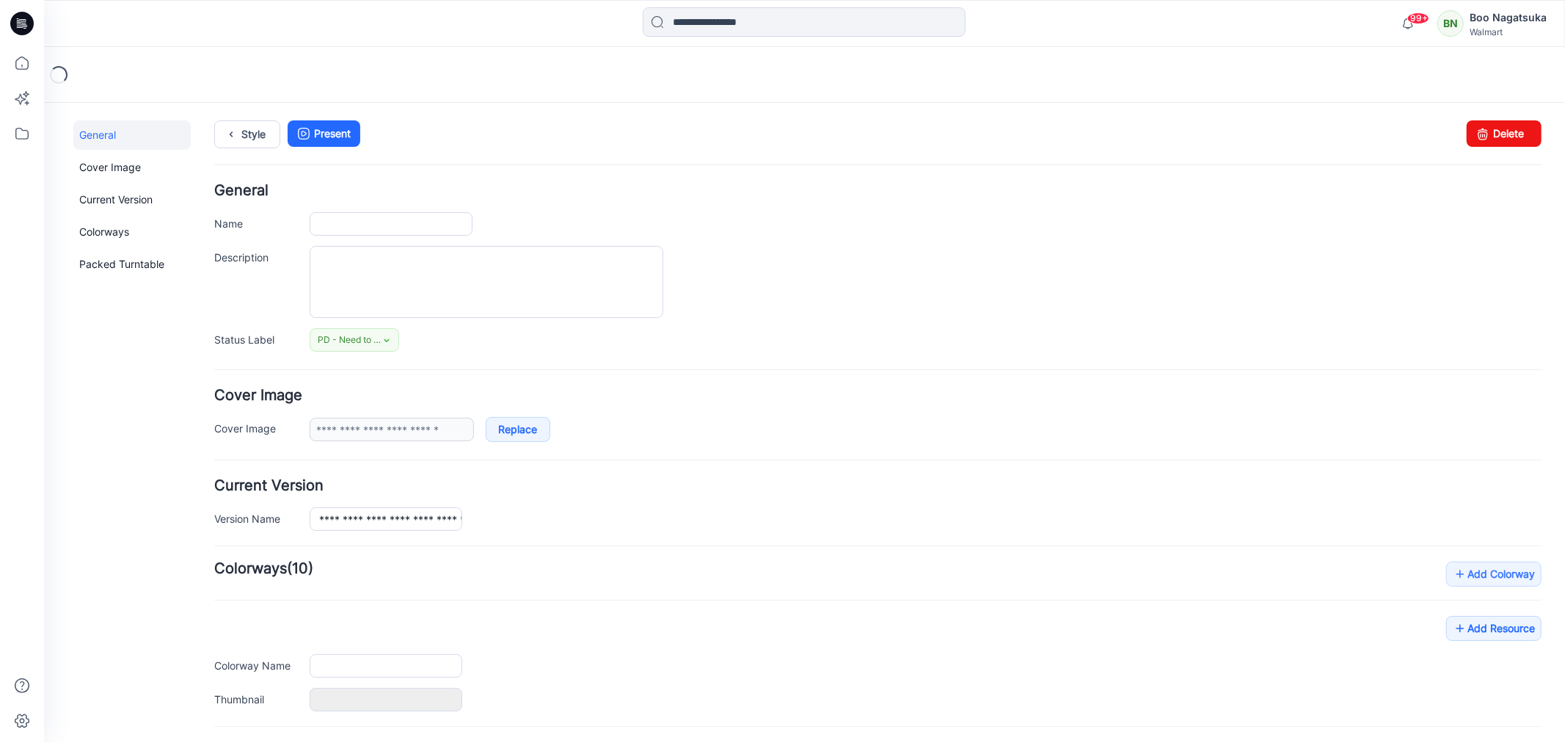
type input "**********"
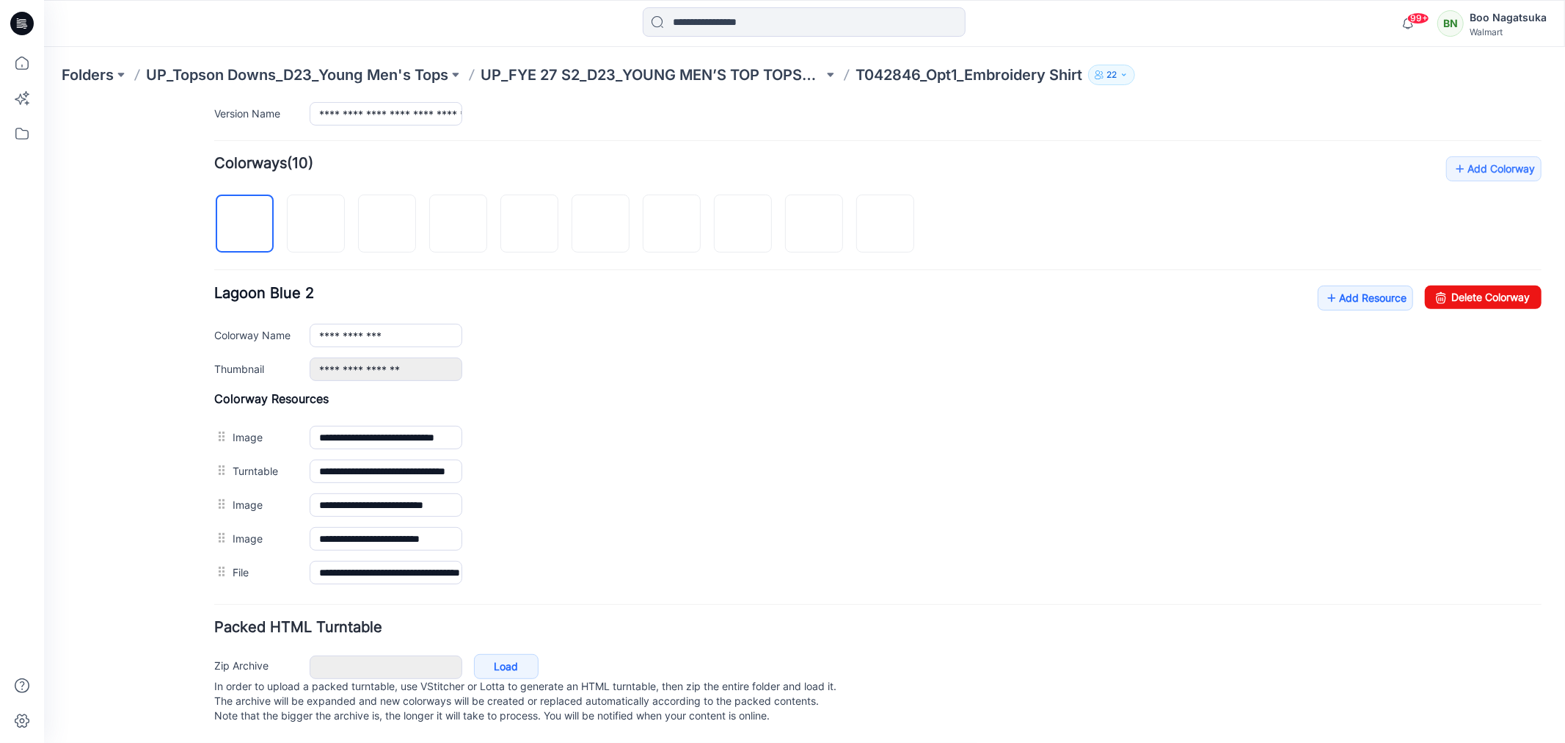
scroll to position [423, 0]
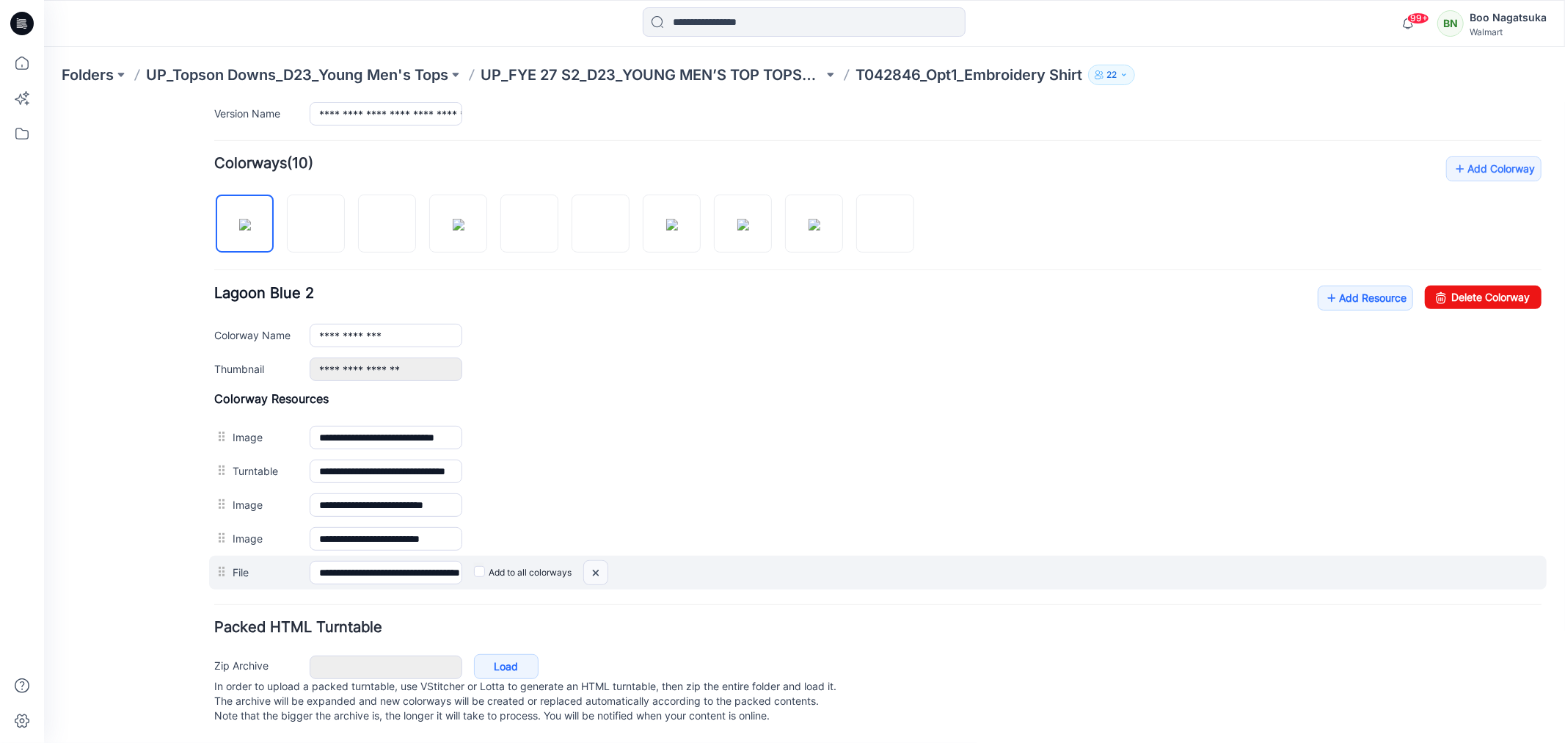
click at [43, 102] on img at bounding box center [43, 102] width 0 height 0
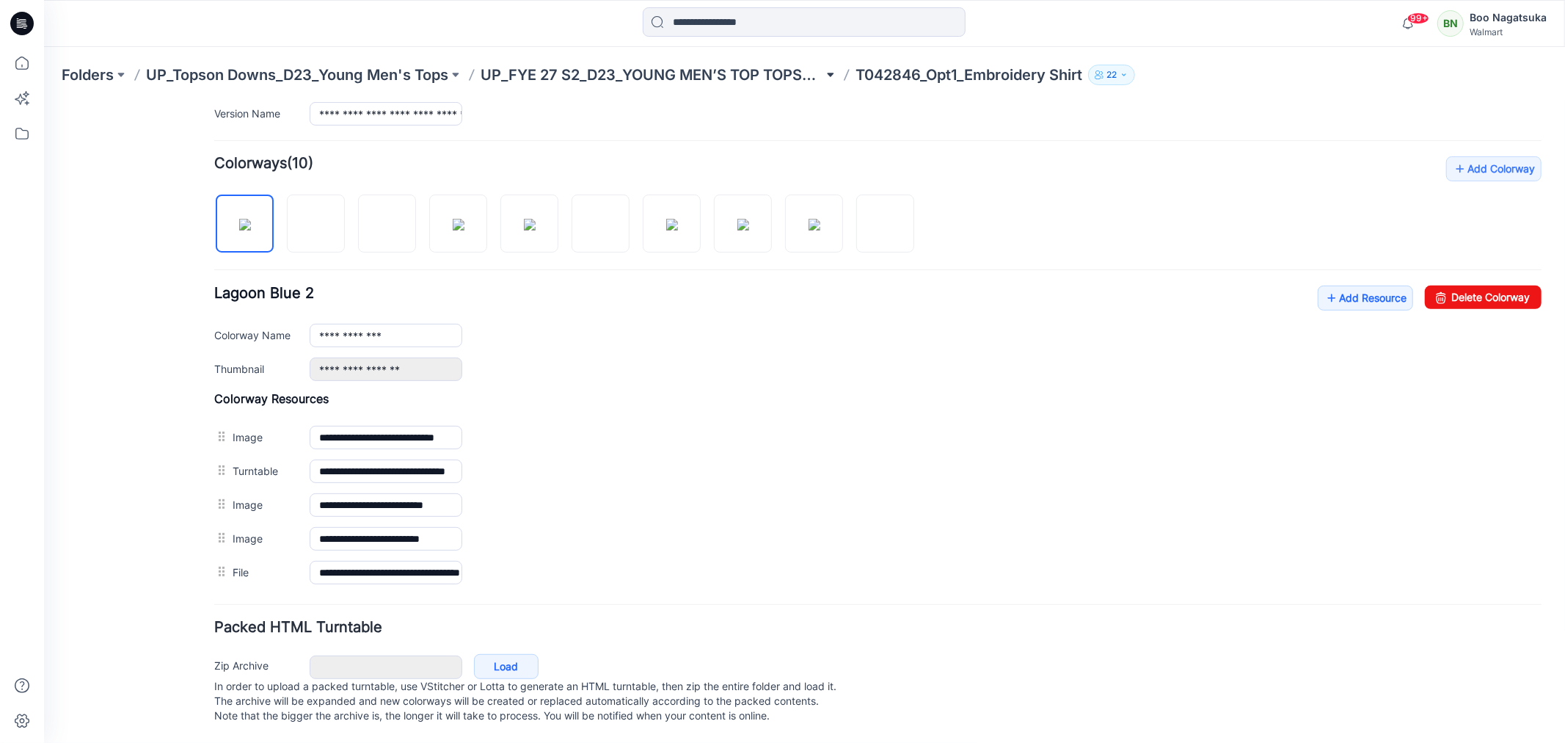
scroll to position [389, 0]
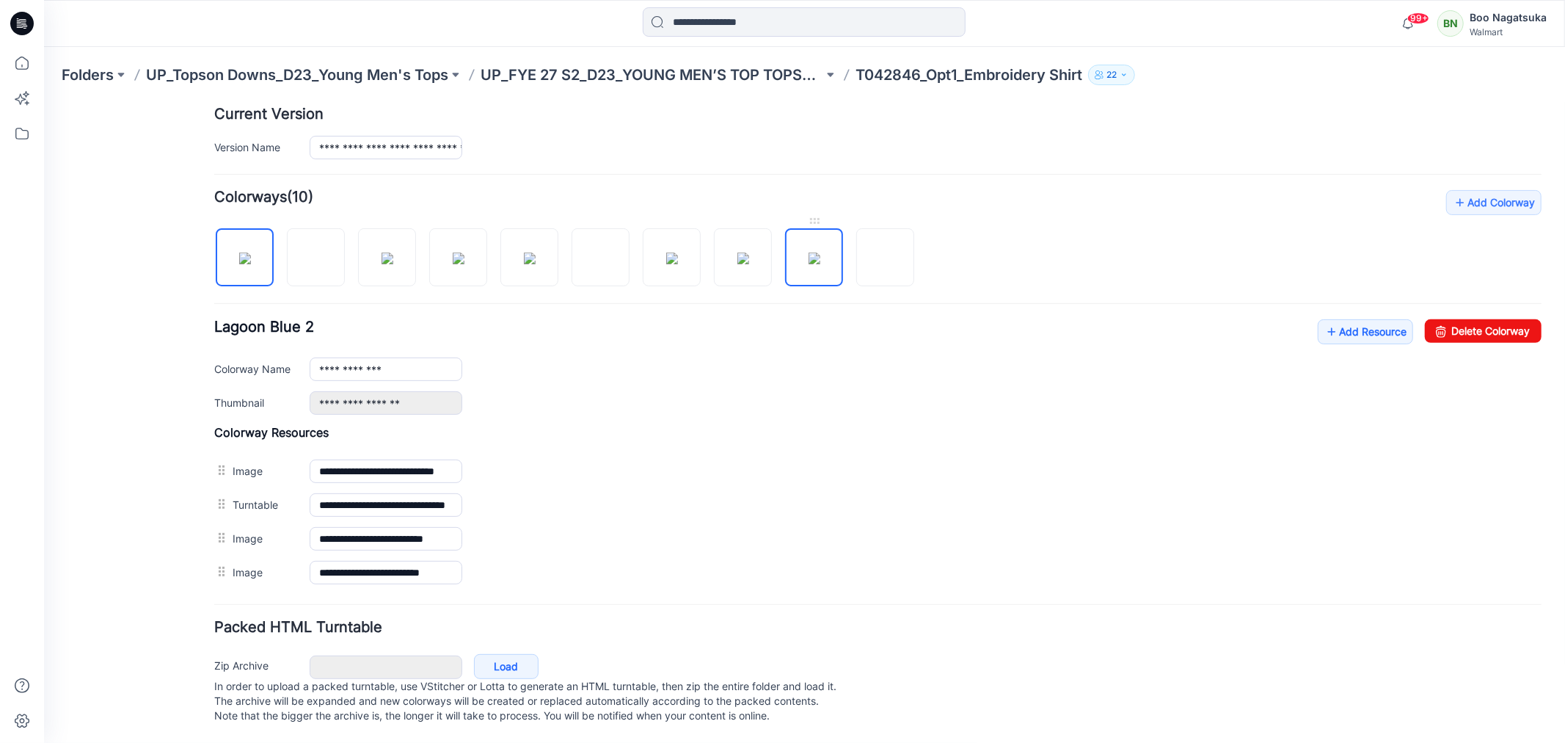
click at [820, 252] on img at bounding box center [814, 258] width 12 height 12
drag, startPoint x: 142, startPoint y: 610, endPoint x: 210, endPoint y: 464, distance: 161.2
click at [144, 606] on div "General Cover Image Current Version Colorways Packed Turntable" at bounding box center [131, 245] width 117 height 994
click at [319, 252] on img at bounding box center [316, 258] width 12 height 12
click at [137, 625] on div "General Cover Image Current Version Colorways Packed Turntable" at bounding box center [131, 245] width 117 height 994
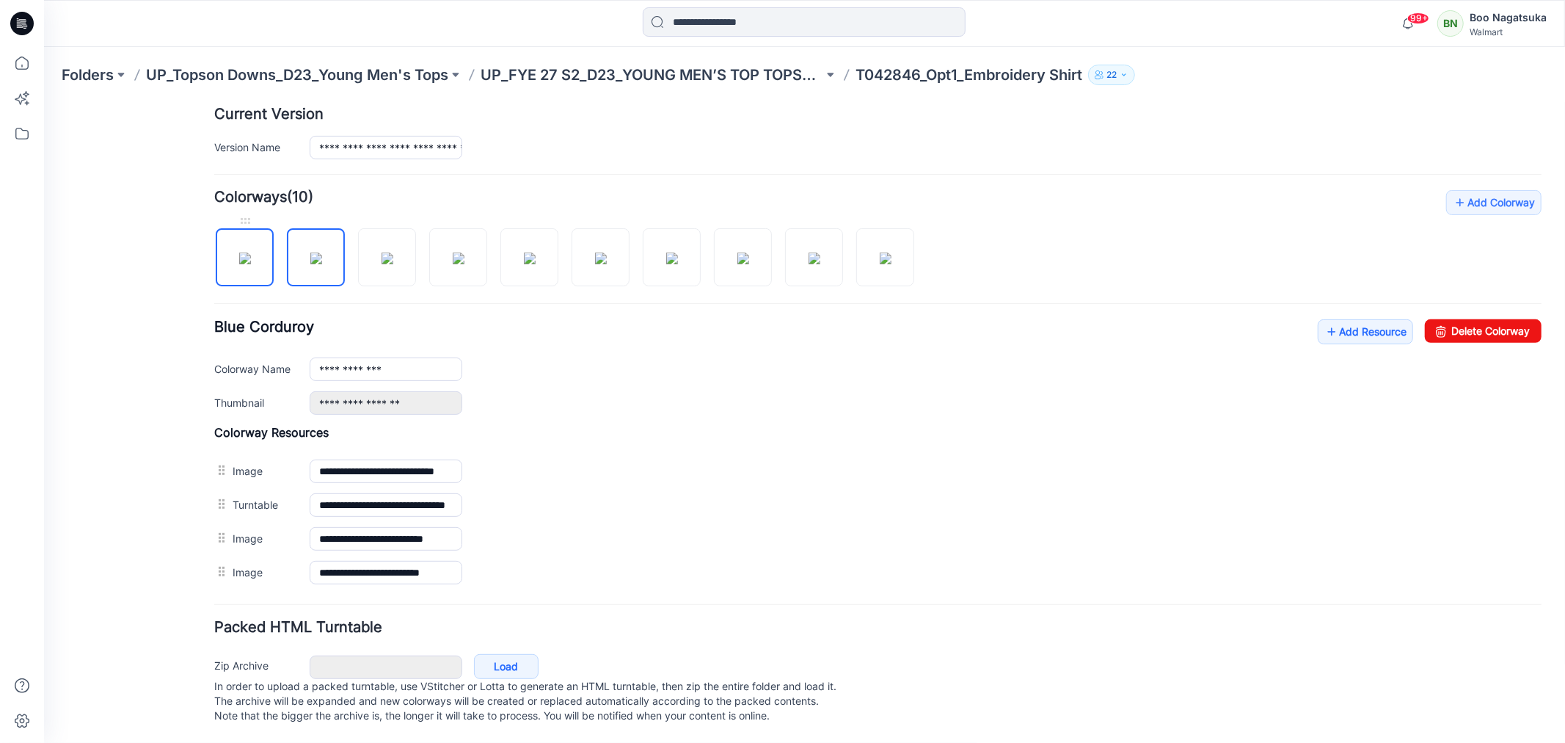
click at [245, 252] on img at bounding box center [245, 258] width 12 height 12
type input "**********"
click at [1332, 319] on link "Add Resource" at bounding box center [1364, 331] width 95 height 25
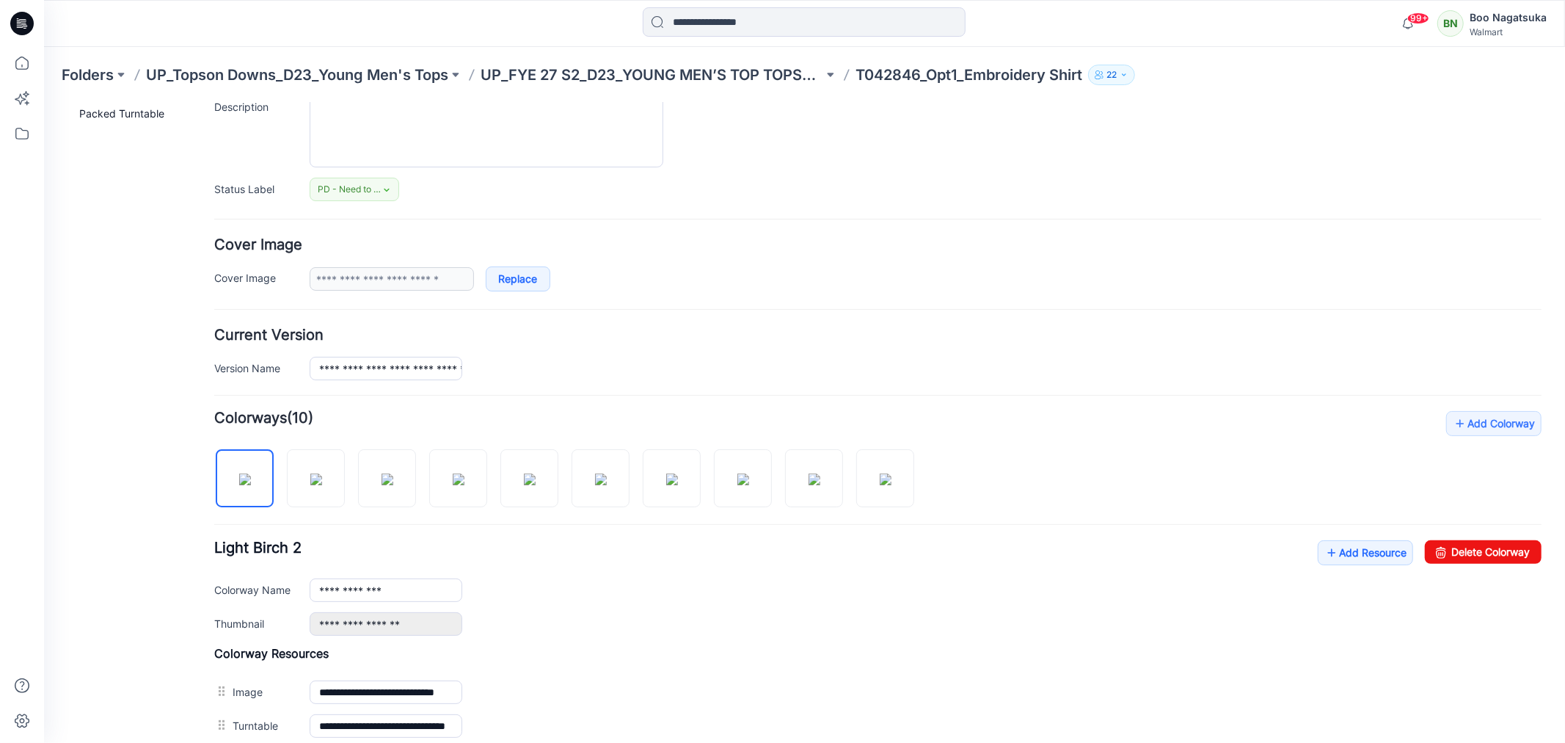
scroll to position [0, 0]
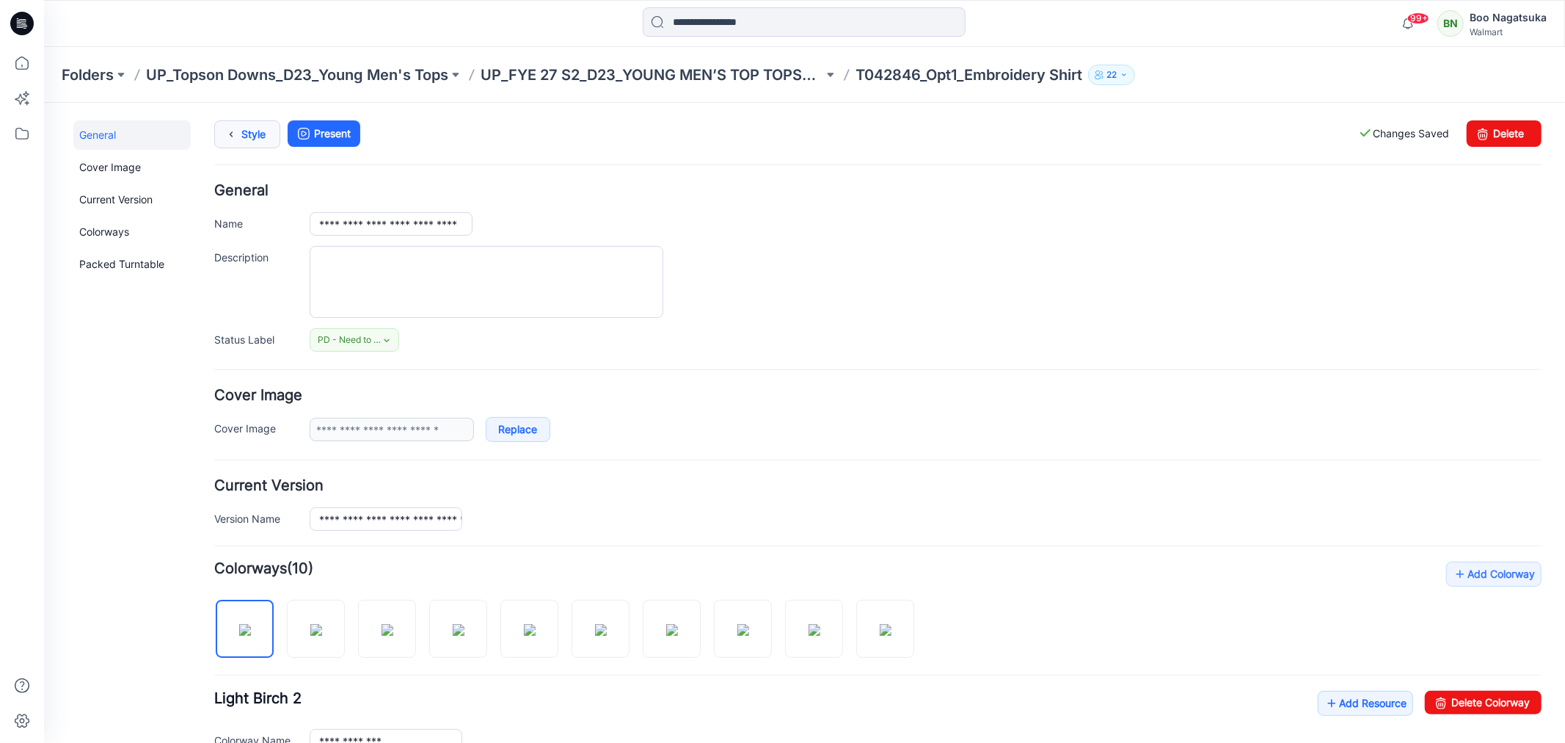
click at [241, 130] on link "Style" at bounding box center [247, 134] width 66 height 28
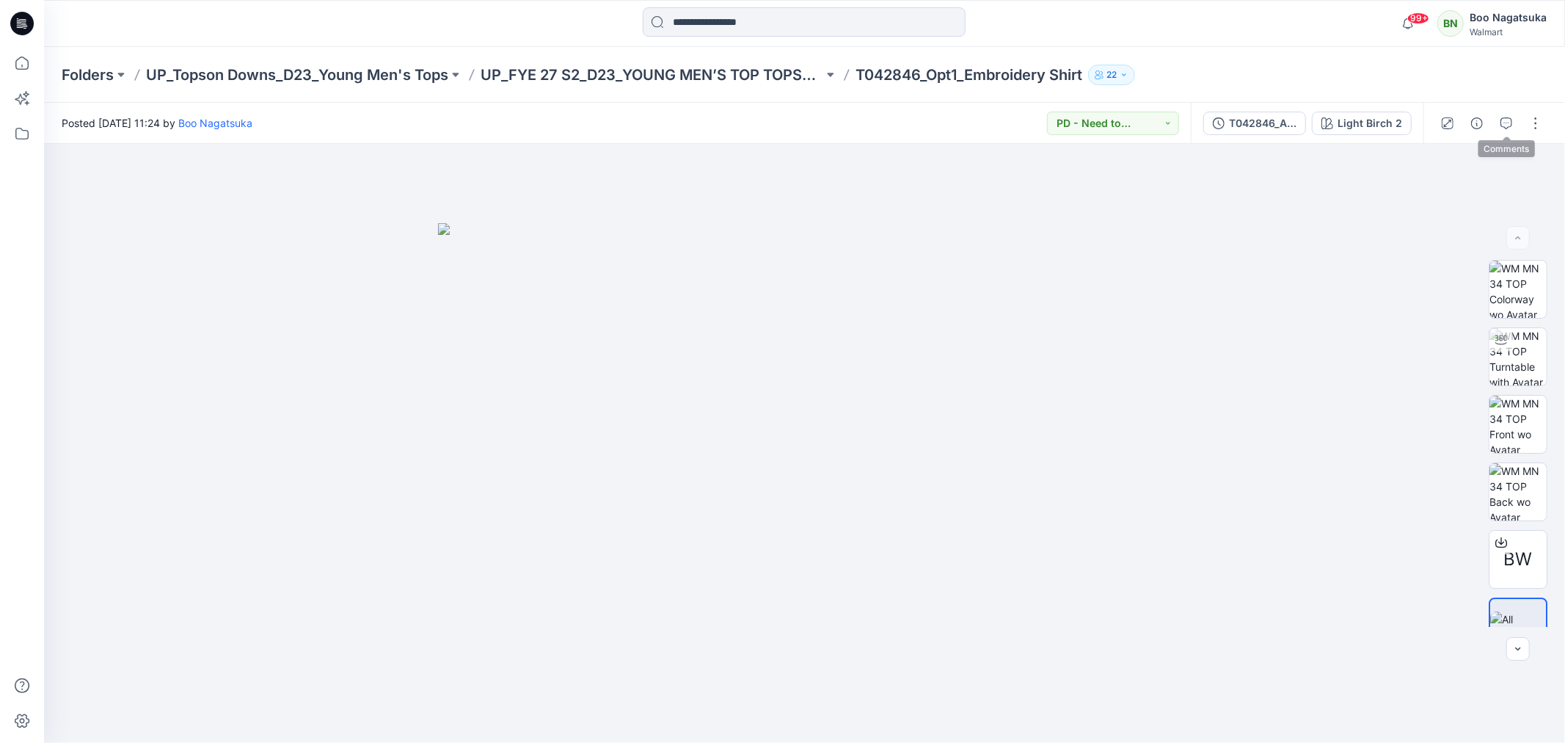
click at [1508, 120] on icon "button" at bounding box center [1507, 123] width 12 height 12
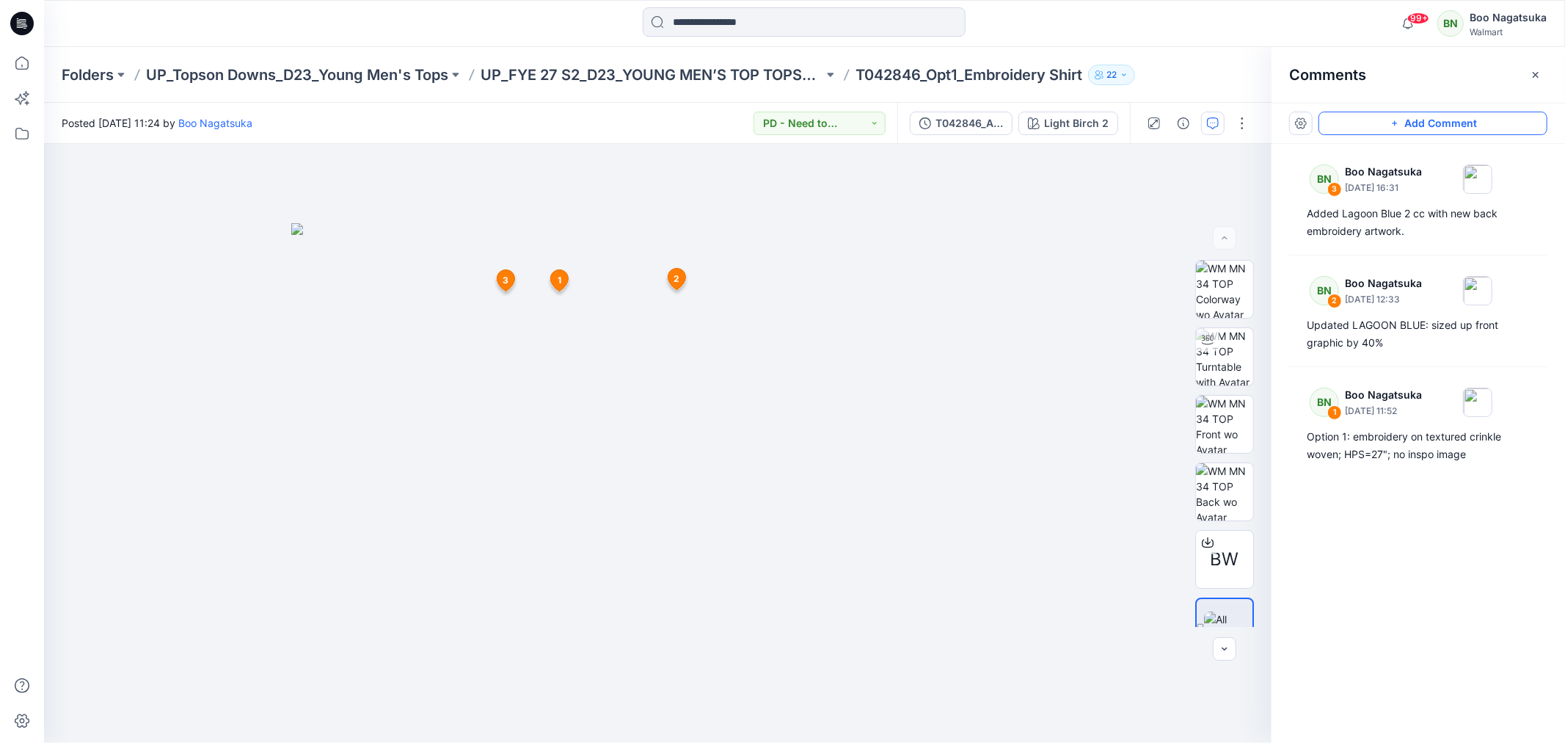
click at [1461, 122] on button "Add Comment" at bounding box center [1433, 123] width 229 height 23
click at [457, 294] on div "4 1 BN Boo Nagatsuka [DATE] 11:52 Option 1: embroidery on textured crinkle wove…" at bounding box center [658, 443] width 1228 height 599
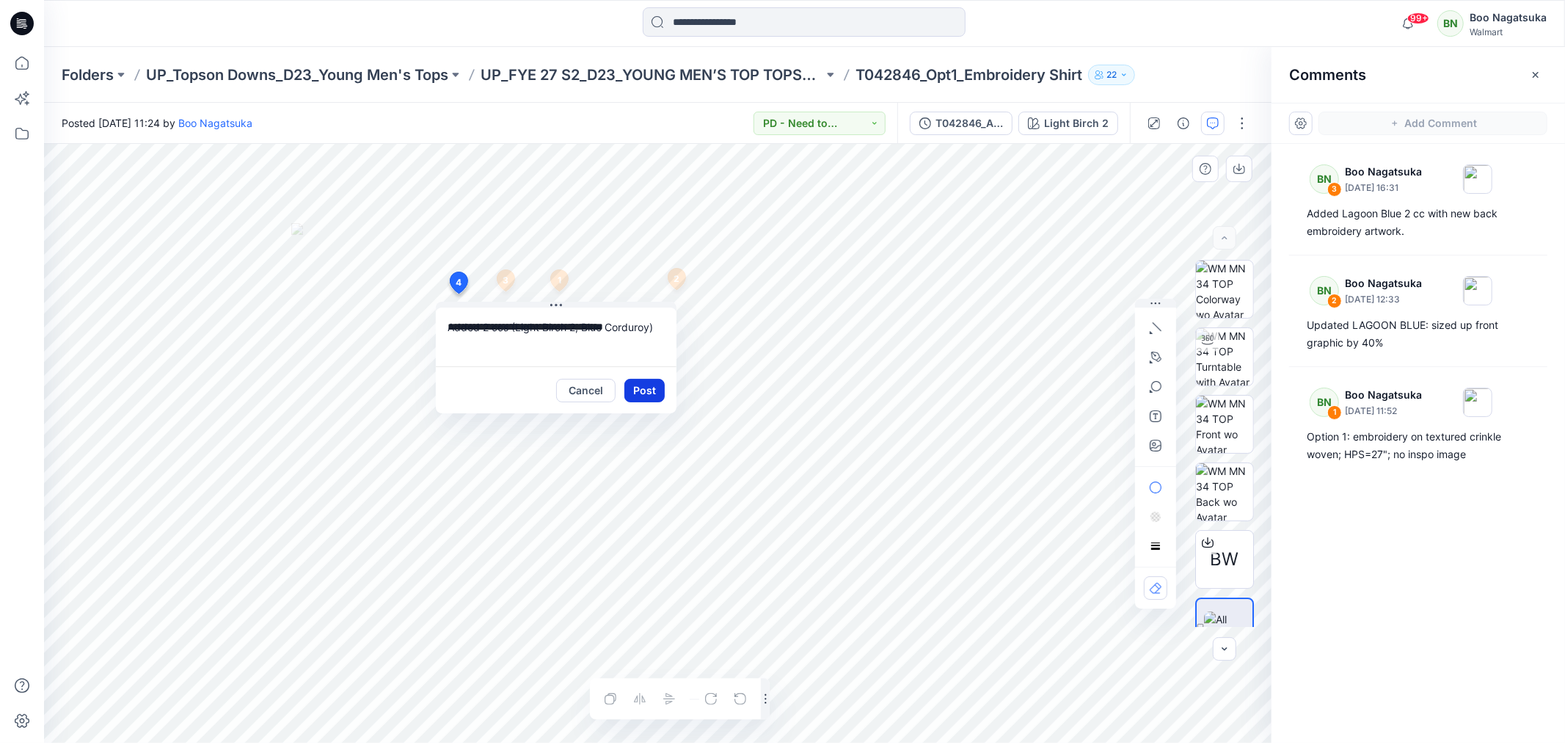
type textarea "**********"
drag, startPoint x: 639, startPoint y: 385, endPoint x: 669, endPoint y: 377, distance: 31.4
click at [640, 385] on button "Post" at bounding box center [645, 390] width 40 height 23
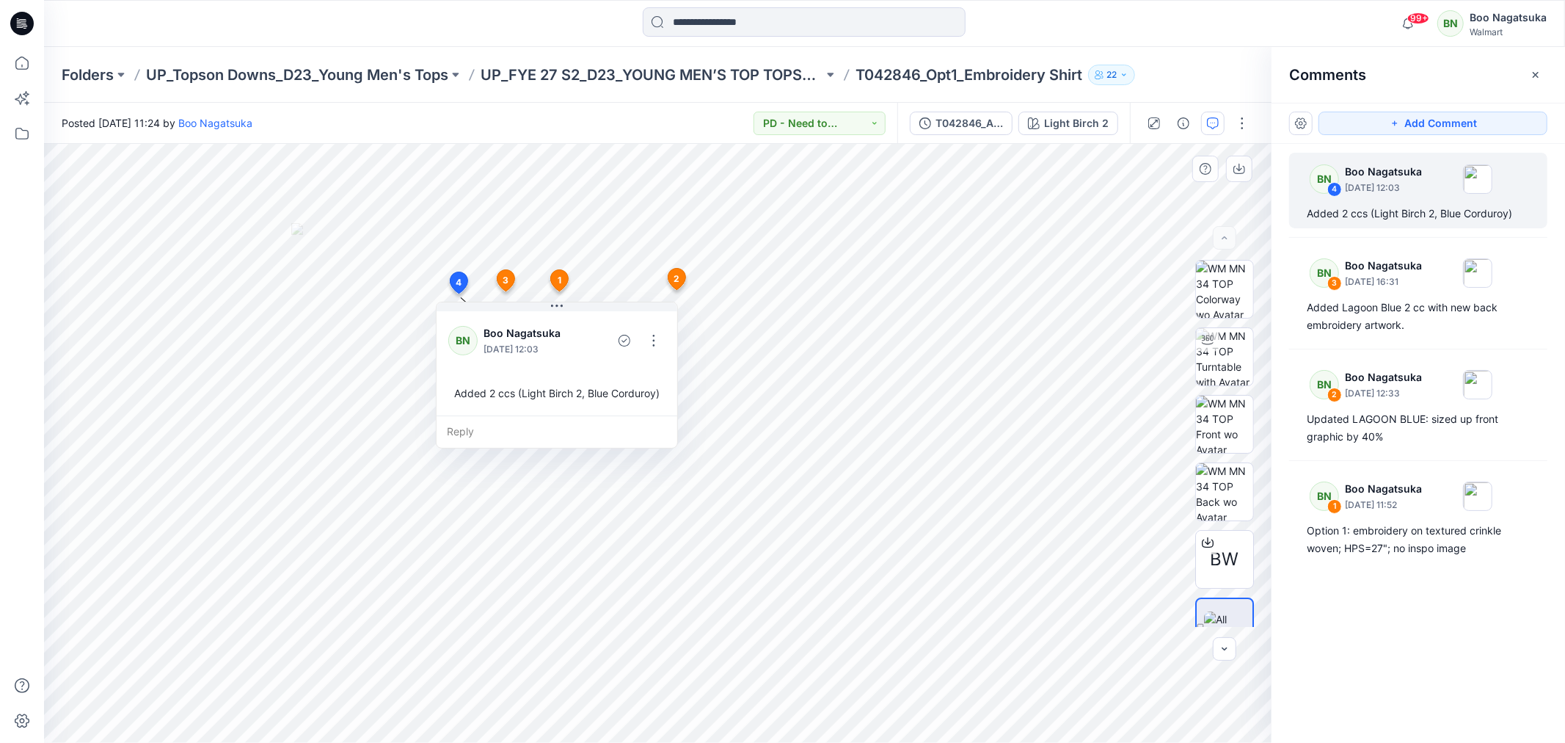
click at [1389, 683] on div "BN 4 Boo Nagatsuka [DATE] 12:03 Added 2 ccs (Light Birch 2, Blue Corduroy) BN 3…" at bounding box center [1419, 416] width 294 height 545
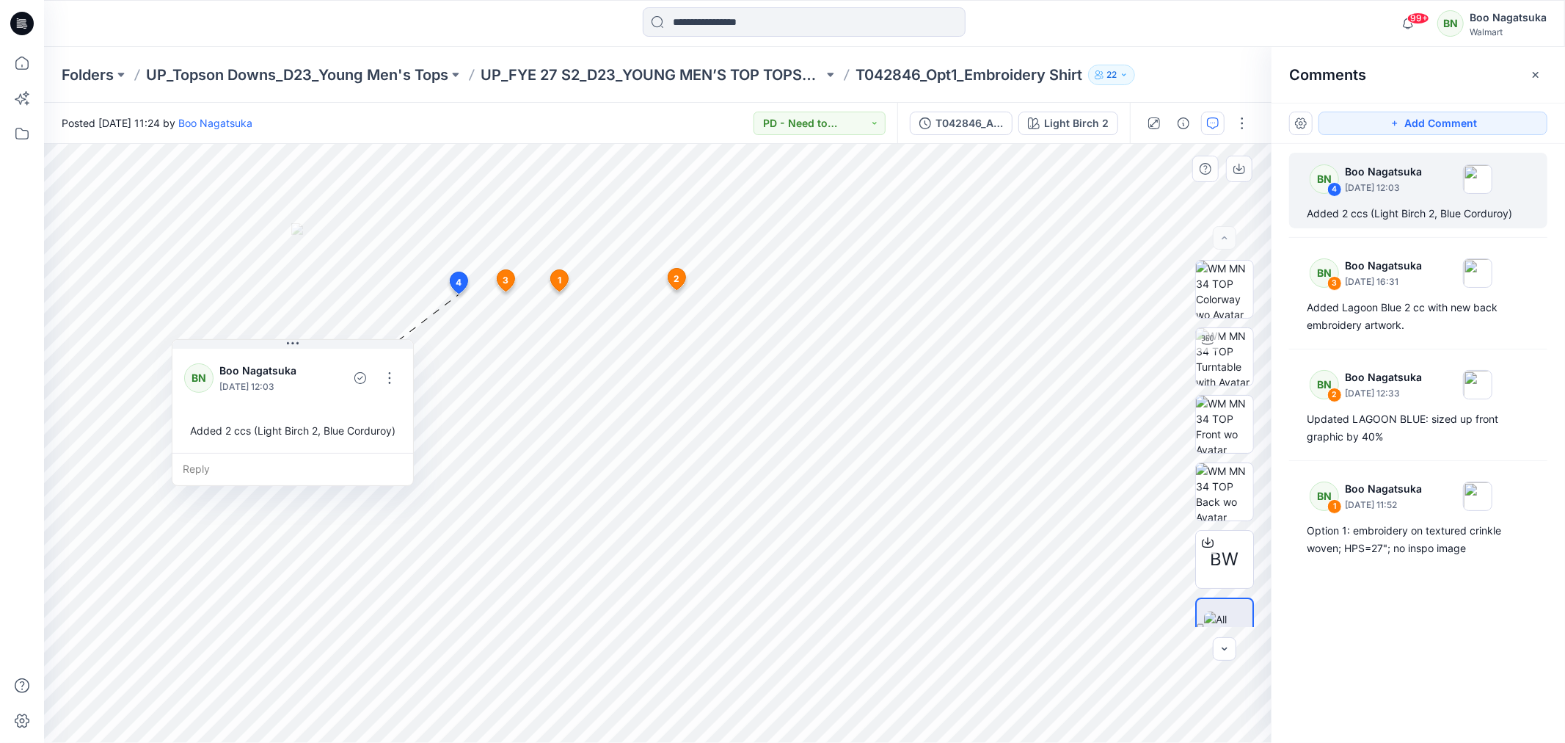
drag, startPoint x: 558, startPoint y: 305, endPoint x: 290, endPoint y: 349, distance: 271.5
click at [294, 342] on icon at bounding box center [293, 343] width 2 height 2
click at [18, 62] on icon at bounding box center [22, 63] width 32 height 32
